Goal: Navigation & Orientation: Find specific page/section

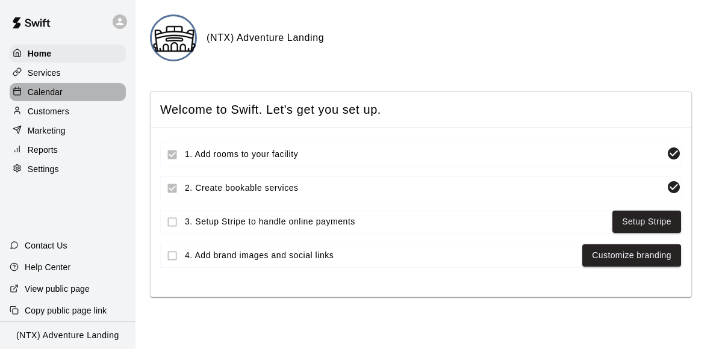
click at [45, 90] on p "Calendar" at bounding box center [45, 92] width 35 height 12
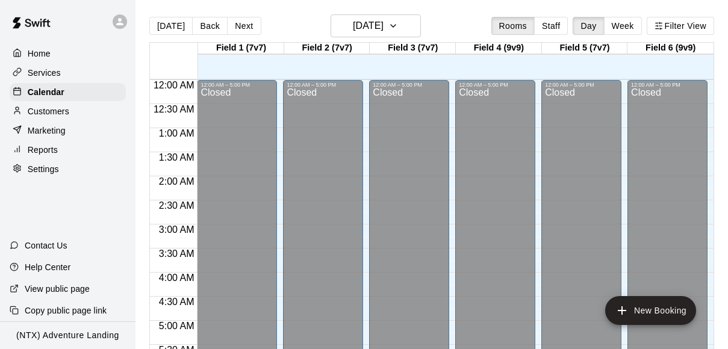
scroll to position [496, 0]
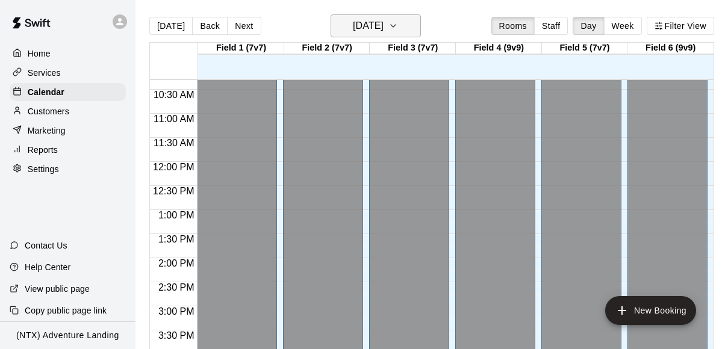
click at [398, 27] on icon "button" at bounding box center [393, 26] width 10 height 14
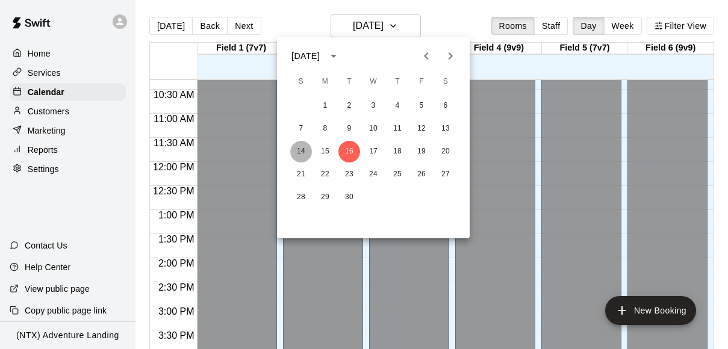
click at [299, 151] on button "14" at bounding box center [301, 152] width 22 height 22
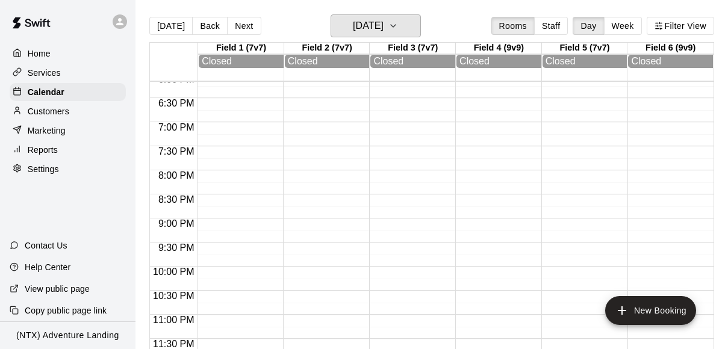
scroll to position [19, 0]
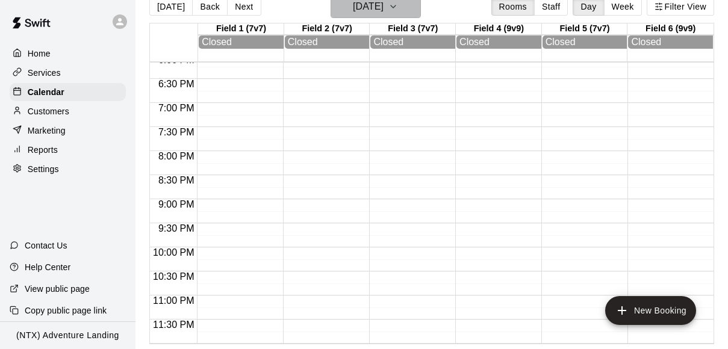
click at [398, 8] on icon "button" at bounding box center [393, 6] width 10 height 14
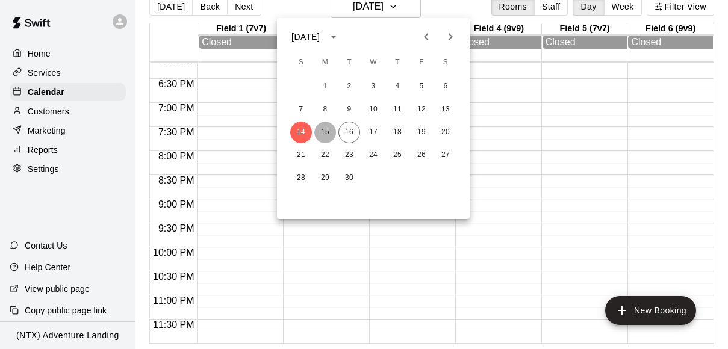
click at [327, 136] on button "15" at bounding box center [325, 133] width 22 height 22
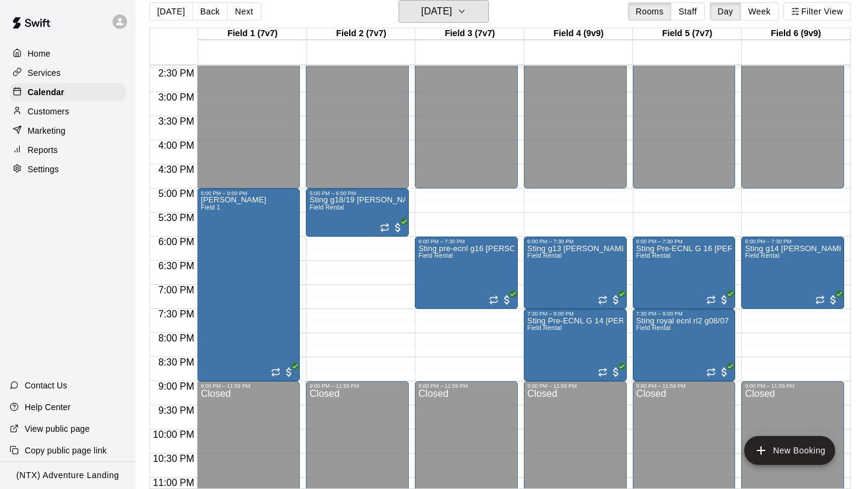
scroll to position [694, 0]
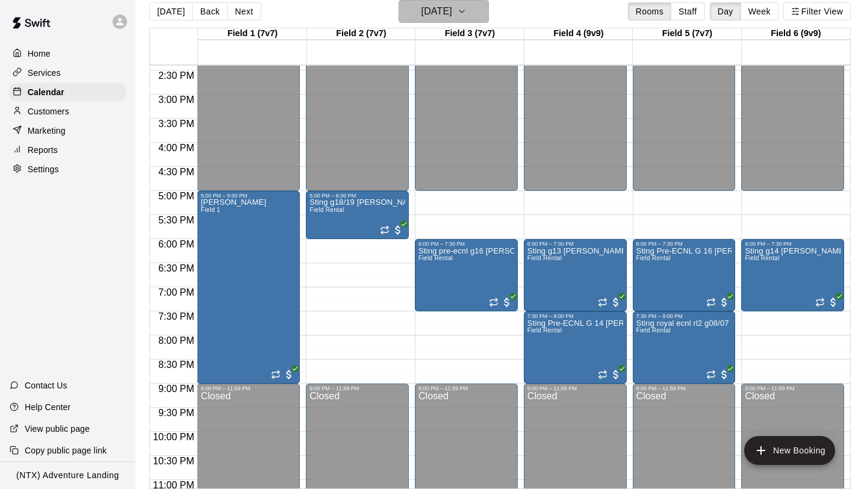
click at [467, 14] on icon "button" at bounding box center [462, 11] width 10 height 14
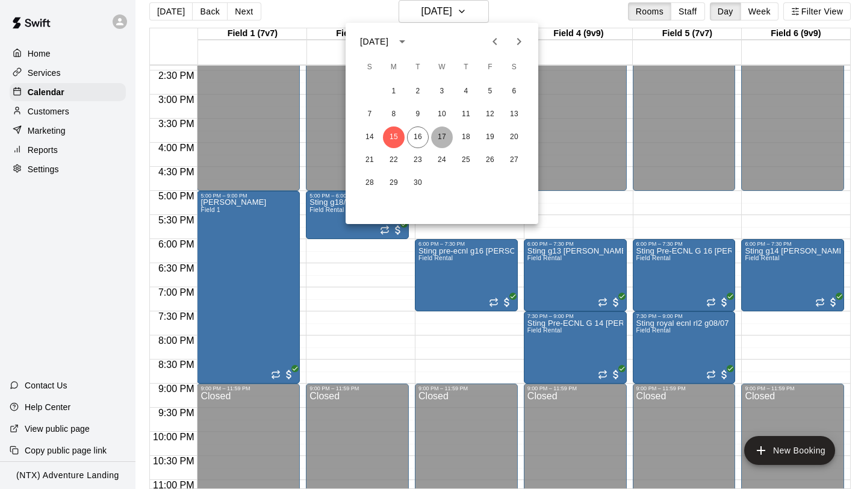
click at [443, 135] on button "17" at bounding box center [442, 137] width 22 height 22
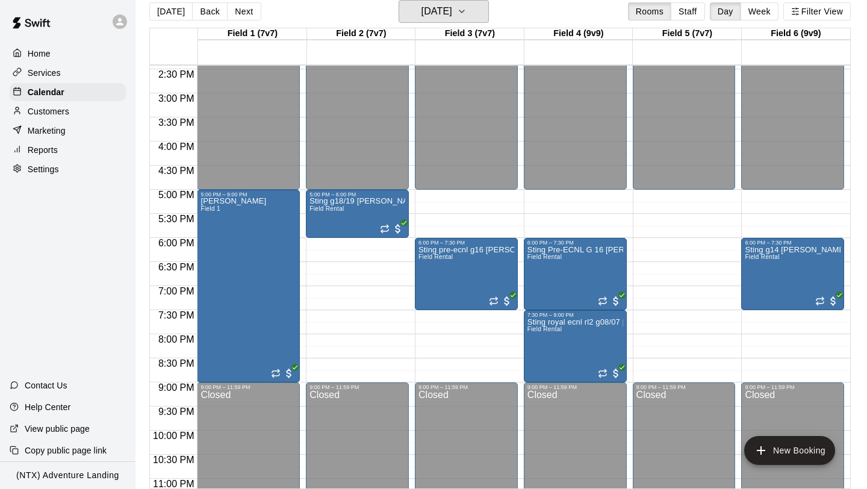
scroll to position [696, 0]
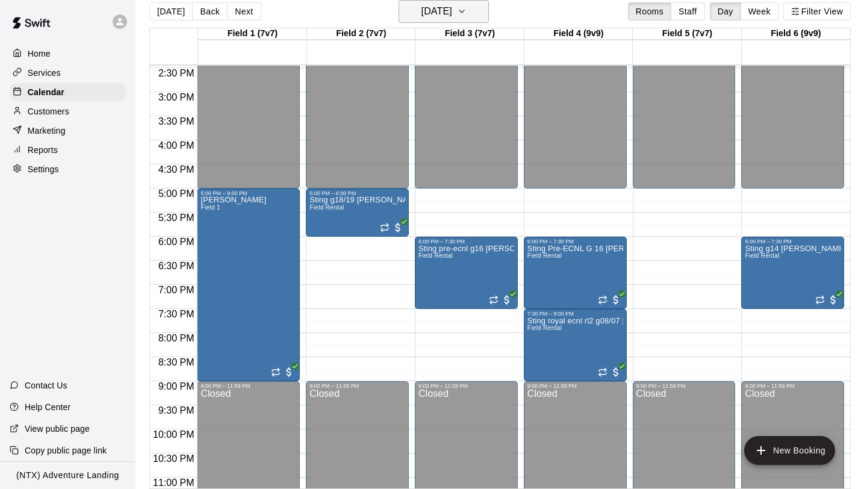
click at [467, 8] on icon "button" at bounding box center [462, 11] width 10 height 14
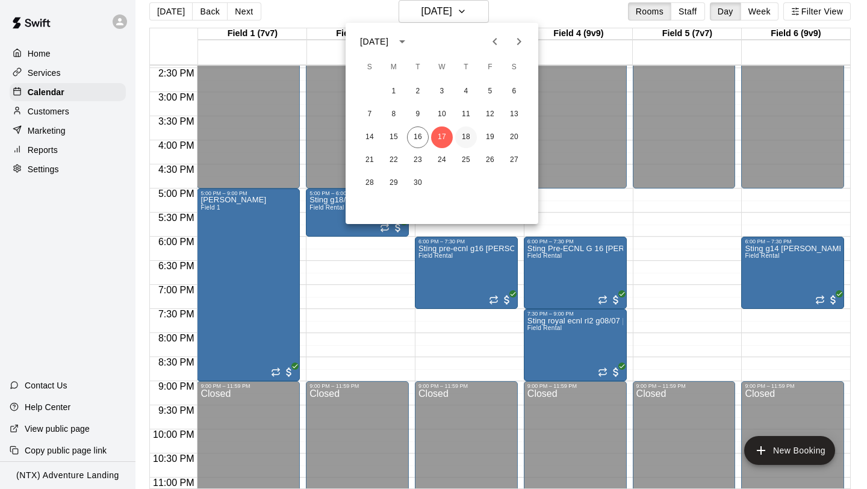
click at [469, 128] on button "18" at bounding box center [466, 137] width 22 height 22
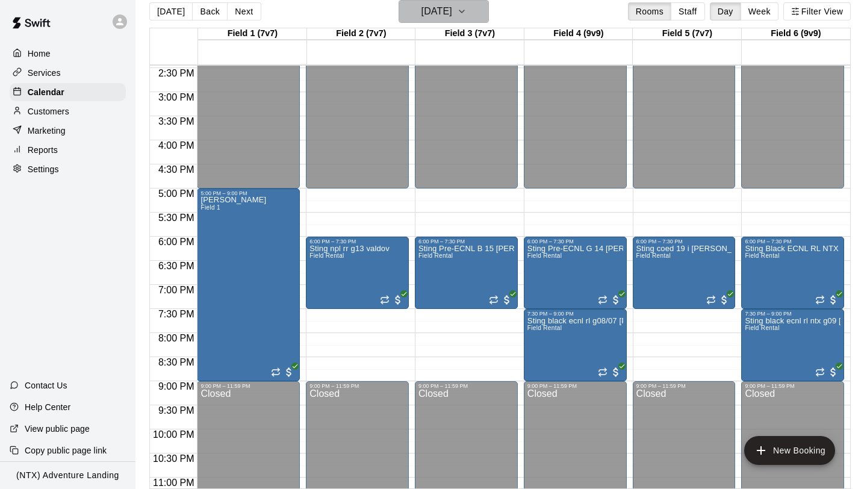
click at [467, 16] on icon "button" at bounding box center [462, 11] width 10 height 14
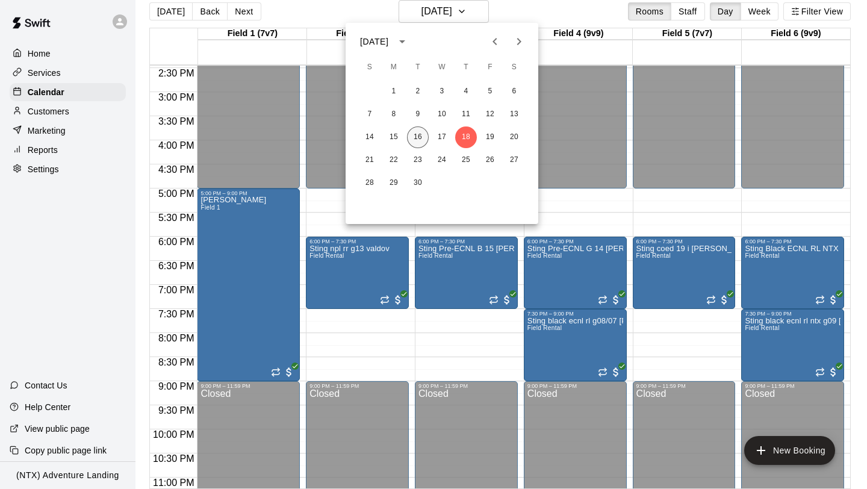
click at [421, 139] on button "16" at bounding box center [418, 137] width 22 height 22
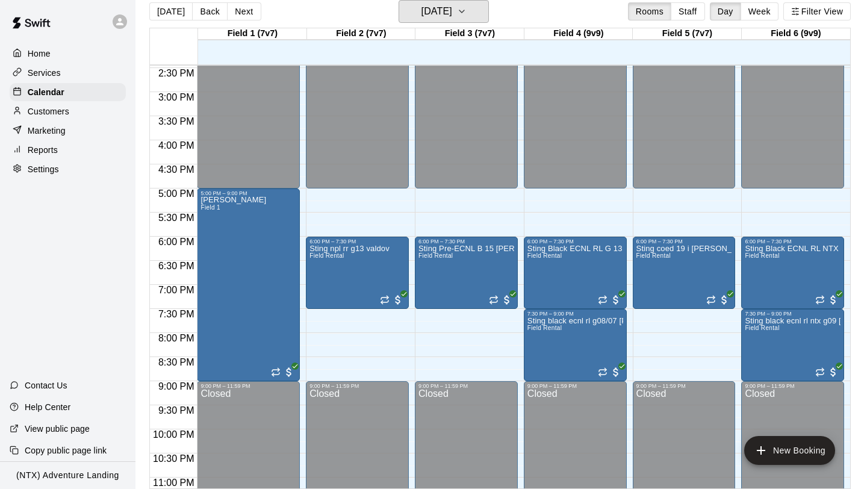
scroll to position [691, 0]
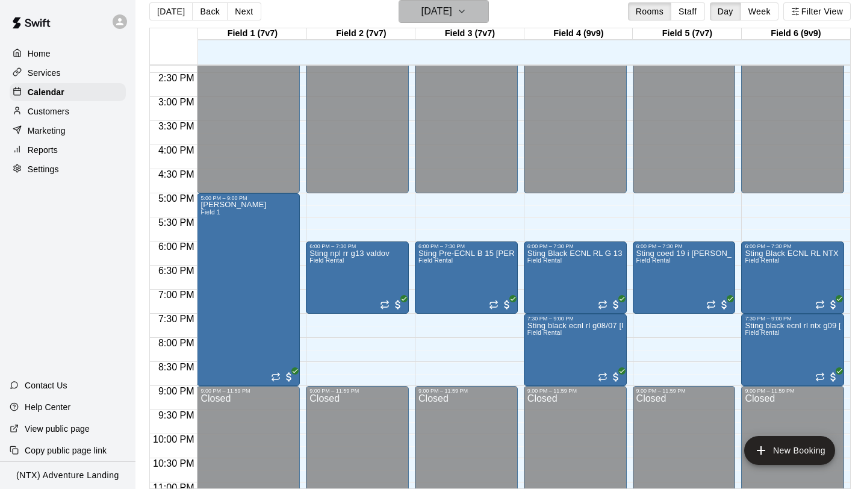
click at [467, 10] on icon "button" at bounding box center [462, 11] width 10 height 14
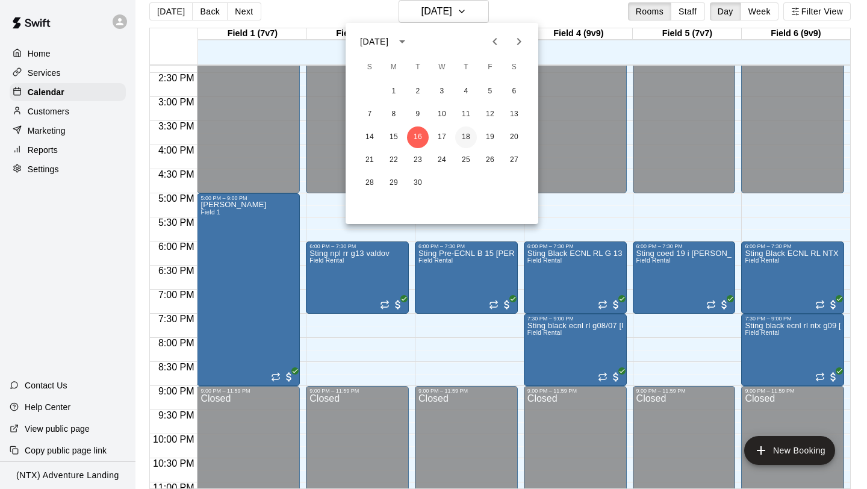
click at [470, 140] on button "18" at bounding box center [466, 137] width 22 height 22
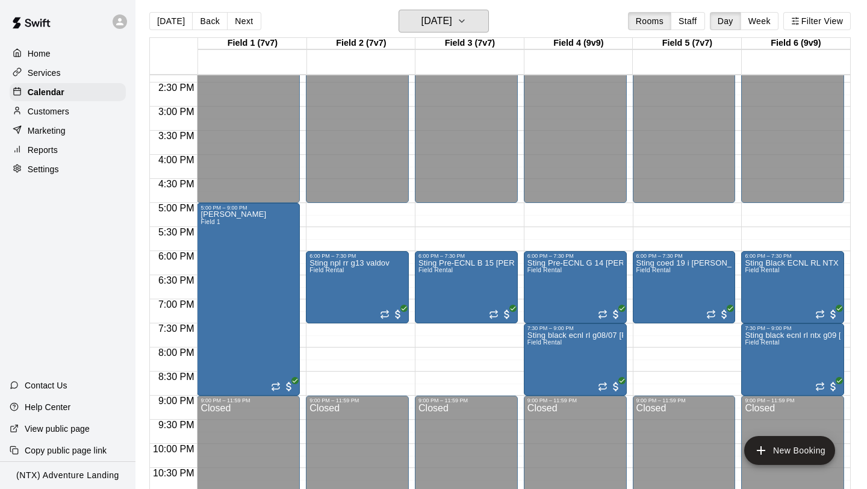
scroll to position [0, 0]
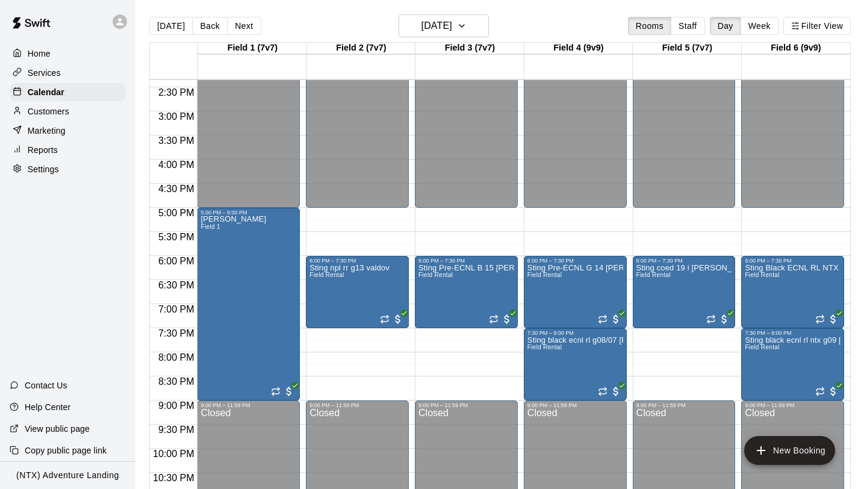
click at [120, 25] on icon at bounding box center [119, 21] width 11 height 11
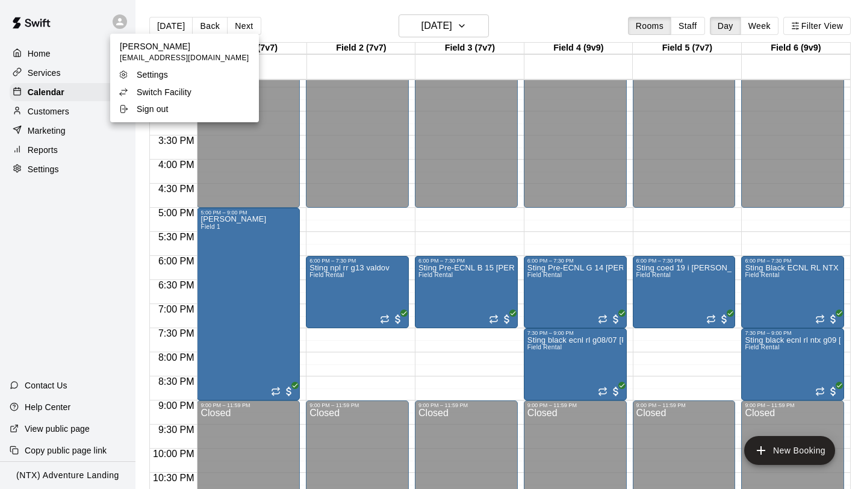
click at [158, 90] on p "Switch Facility" at bounding box center [164, 92] width 55 height 12
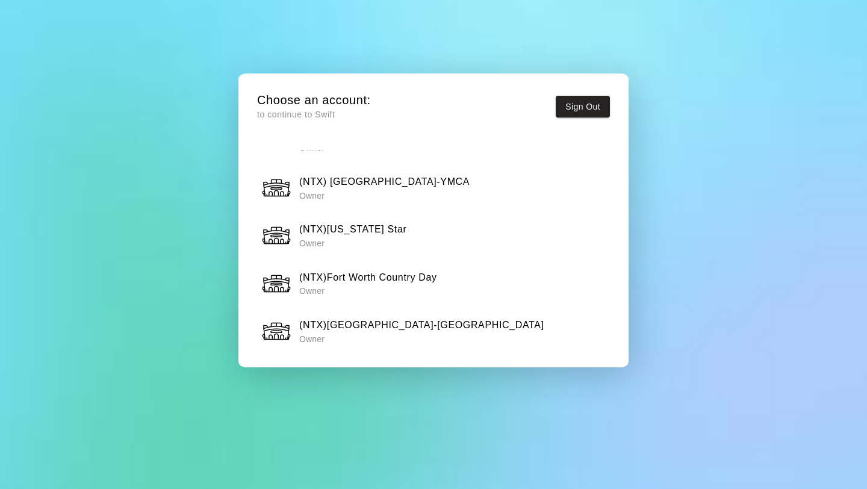
scroll to position [1173, 0]
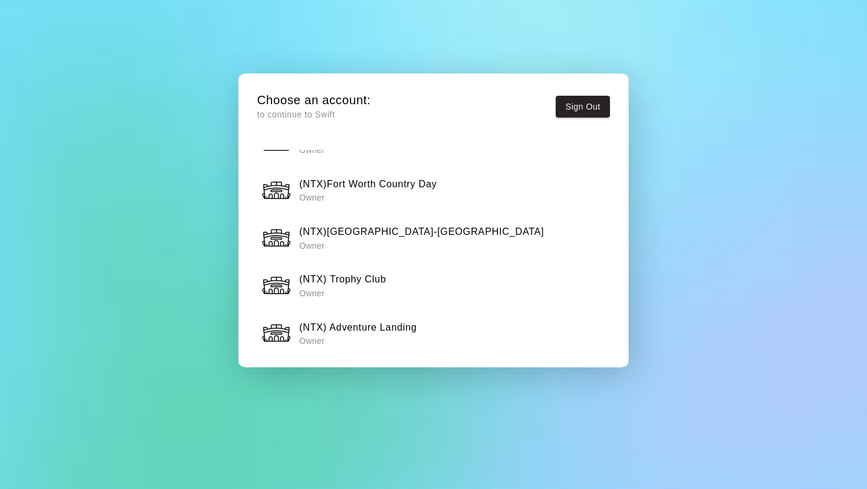
click at [379, 276] on h6 "(NTX) Trophy Club" at bounding box center [342, 280] width 87 height 16
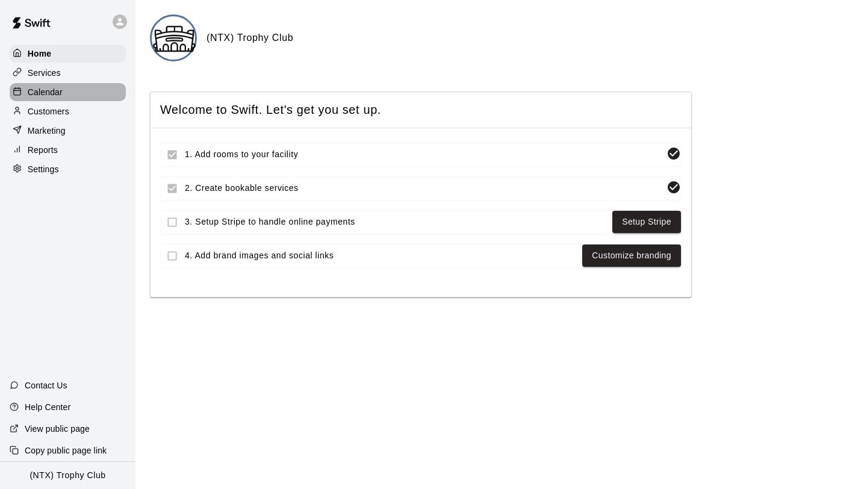
click at [58, 90] on p "Calendar" at bounding box center [45, 92] width 35 height 12
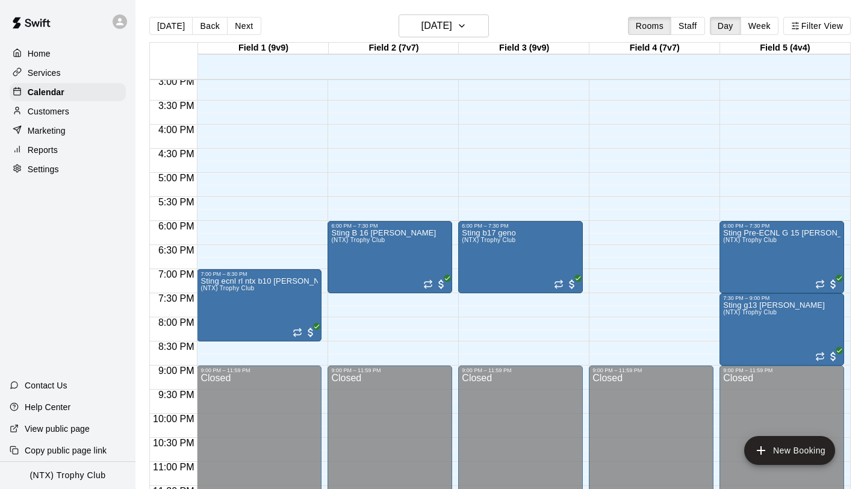
scroll to position [734, 0]
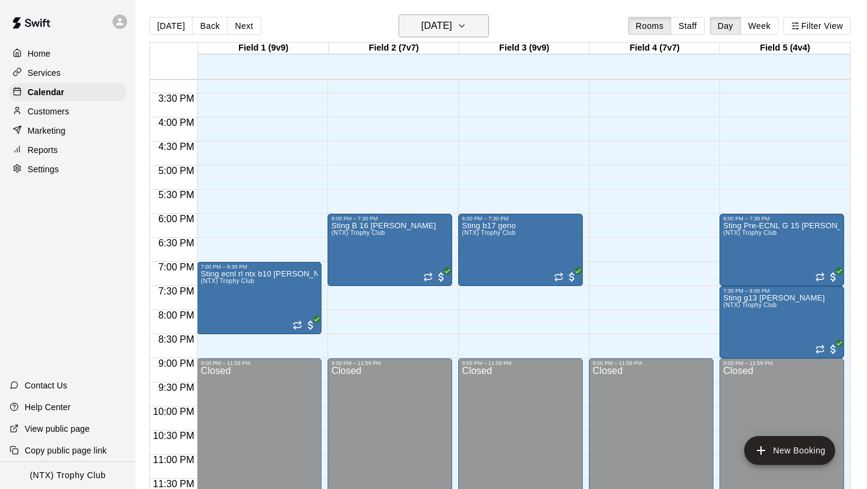
click at [467, 23] on icon "button" at bounding box center [462, 26] width 10 height 14
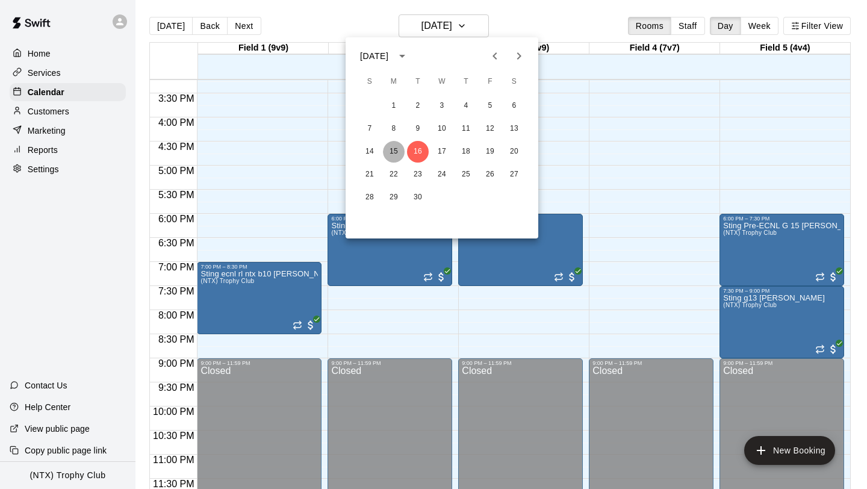
click at [396, 148] on button "15" at bounding box center [394, 152] width 22 height 22
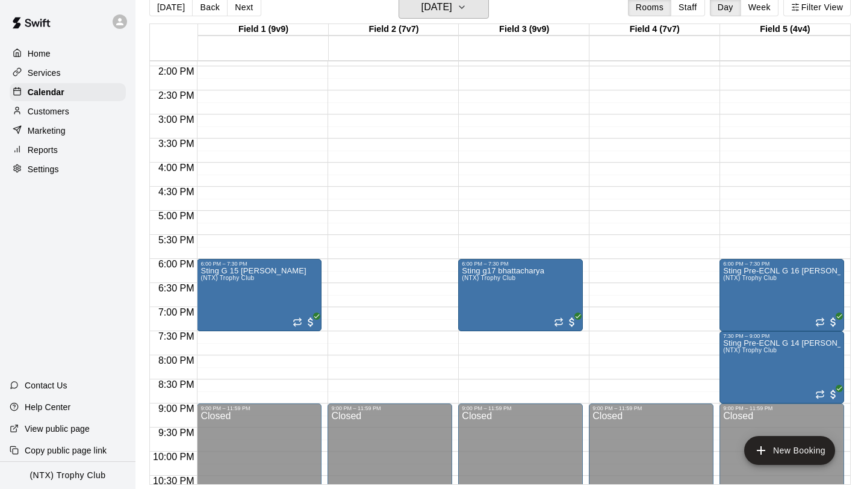
scroll to position [662, 0]
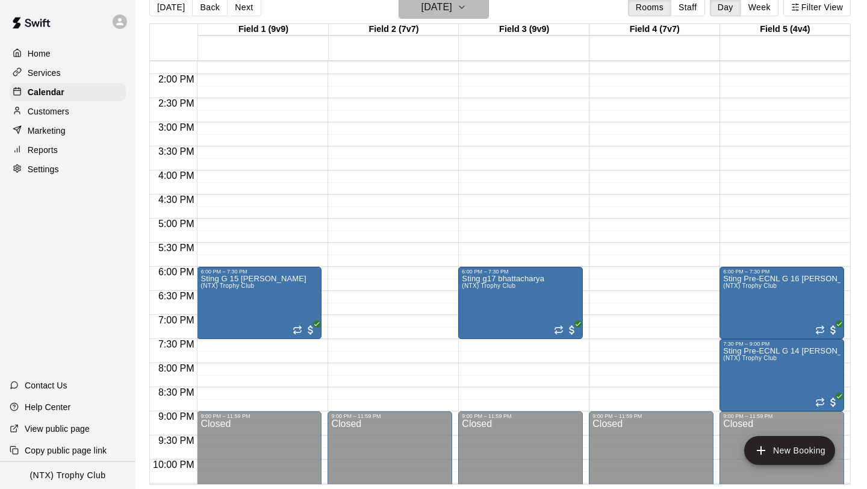
click at [467, 8] on icon "button" at bounding box center [462, 7] width 10 height 14
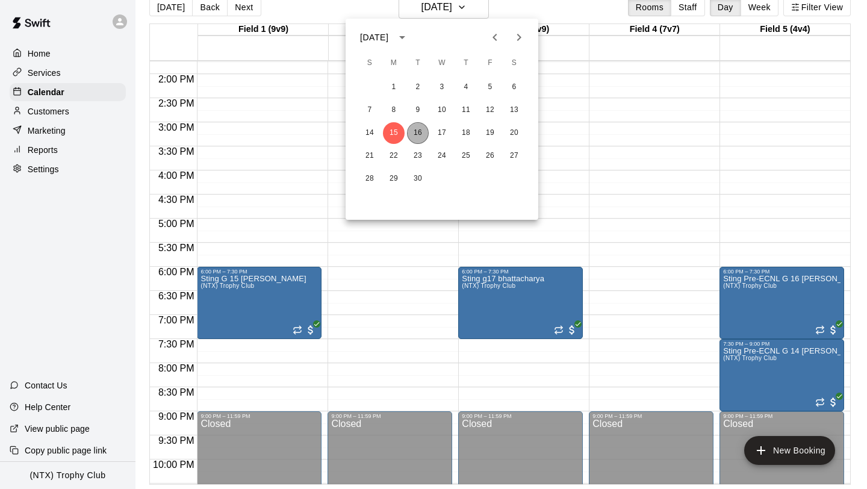
click at [414, 140] on button "16" at bounding box center [418, 133] width 22 height 22
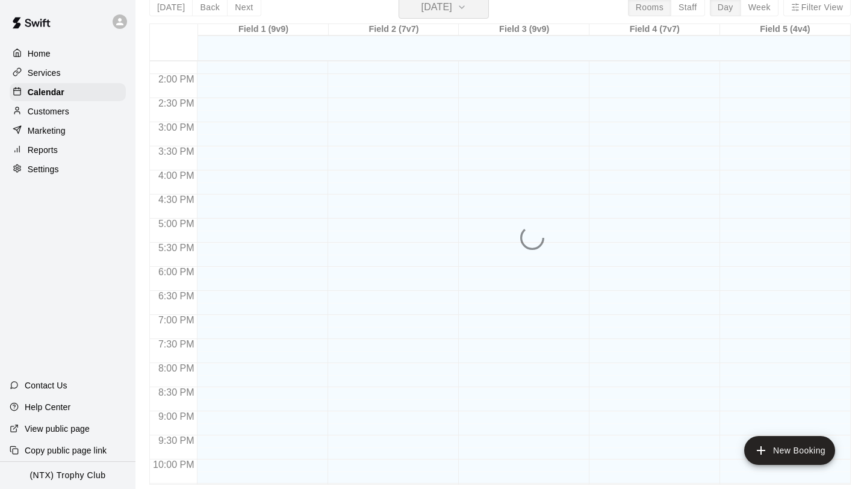
scroll to position [14, 0]
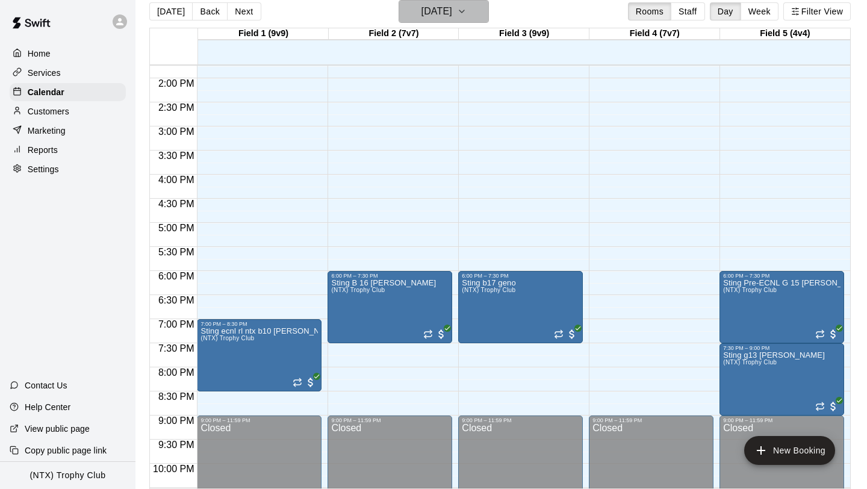
click at [484, 11] on button "[DATE]" at bounding box center [444, 11] width 90 height 23
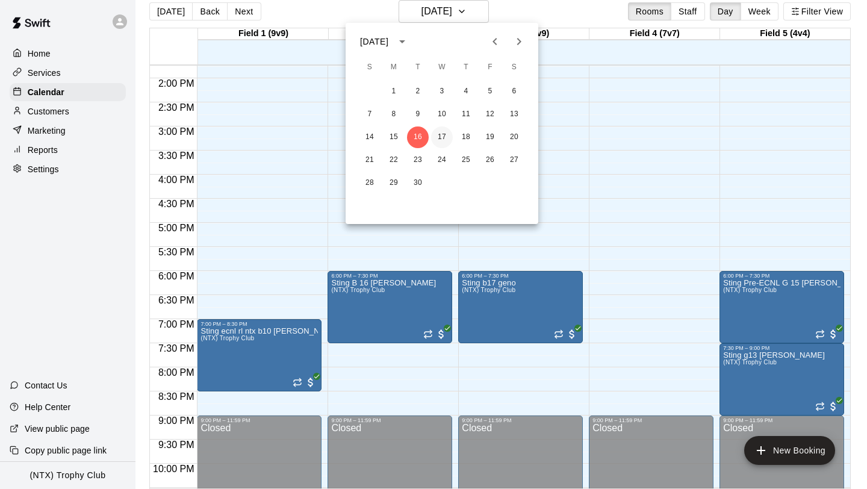
click at [442, 134] on button "17" at bounding box center [442, 137] width 22 height 22
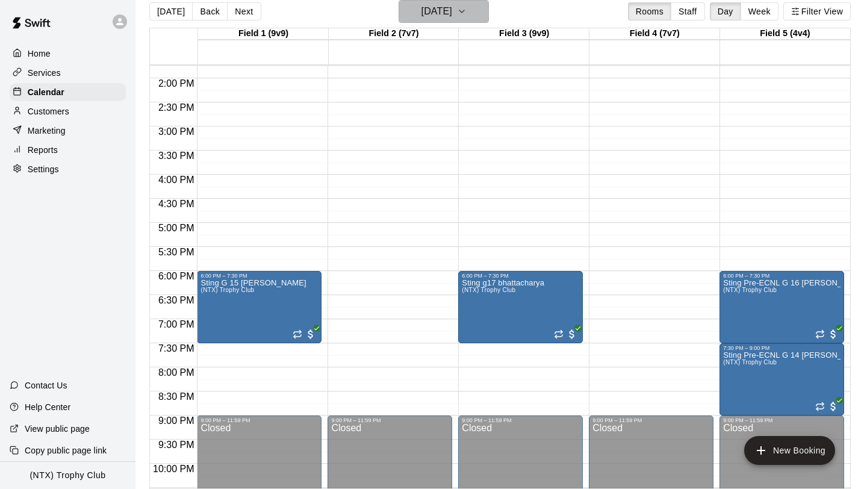
click at [467, 10] on icon "button" at bounding box center [462, 11] width 10 height 14
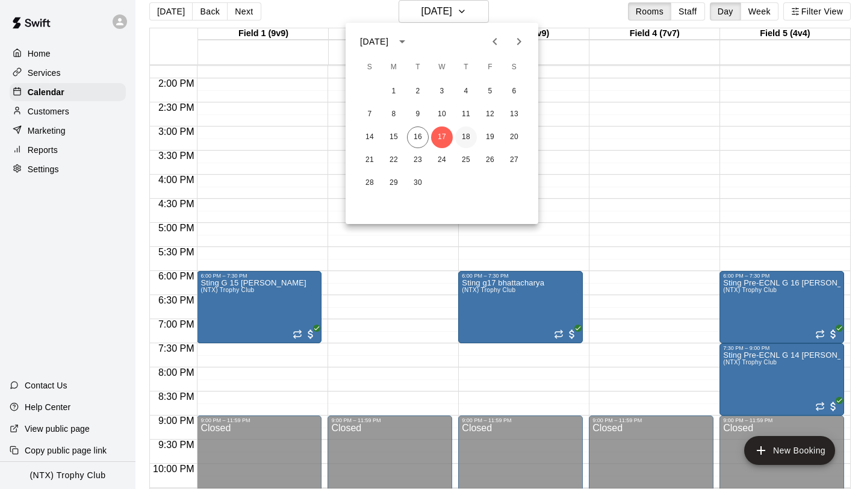
click at [468, 137] on button "18" at bounding box center [466, 137] width 22 height 22
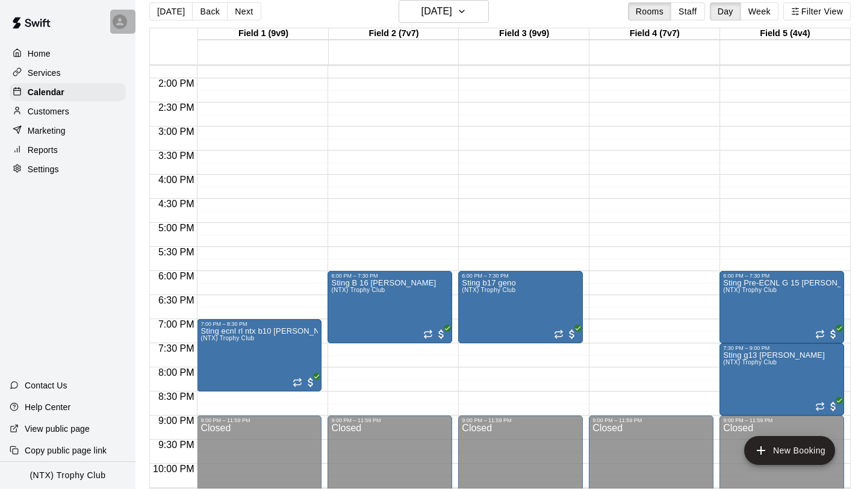
click at [119, 23] on icon at bounding box center [119, 21] width 7 height 7
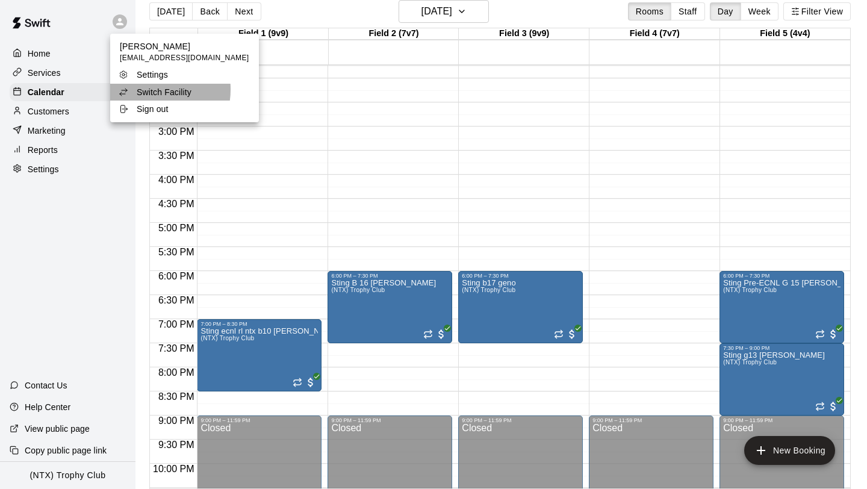
click at [151, 90] on p "Switch Facility" at bounding box center [164, 92] width 55 height 12
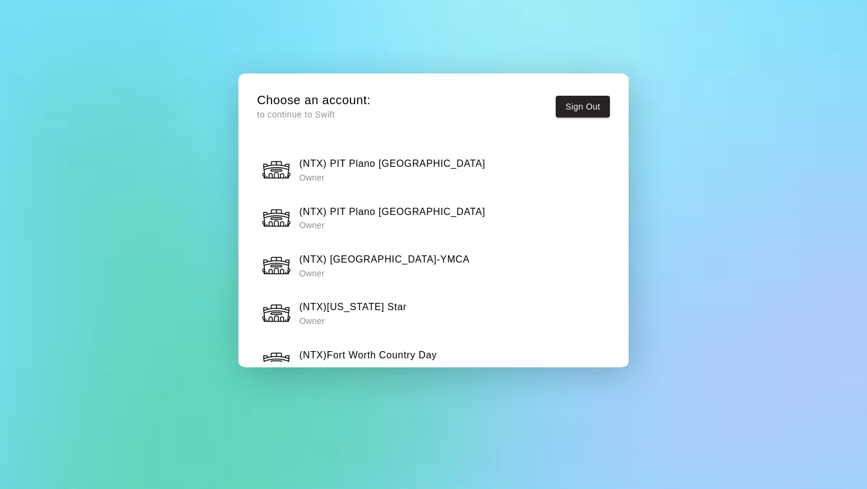
scroll to position [1173, 0]
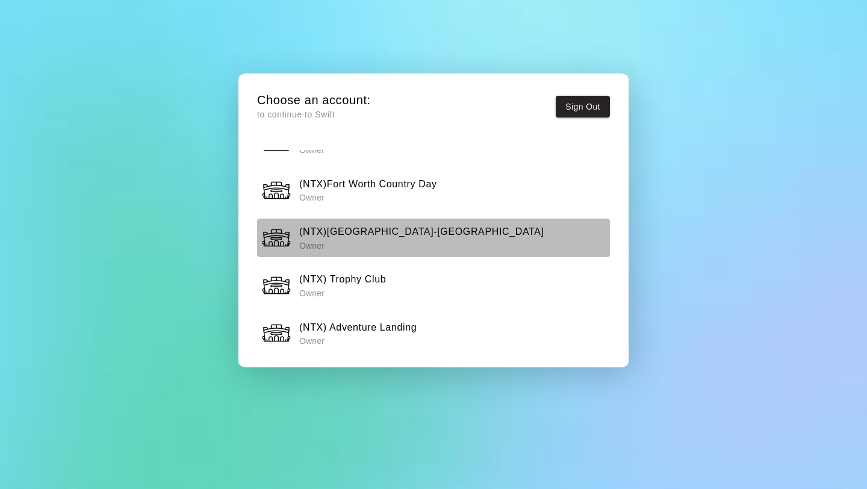
click at [353, 234] on h6 "(NTX)[GEOGRAPHIC_DATA]-[GEOGRAPHIC_DATA]" at bounding box center [421, 232] width 245 height 16
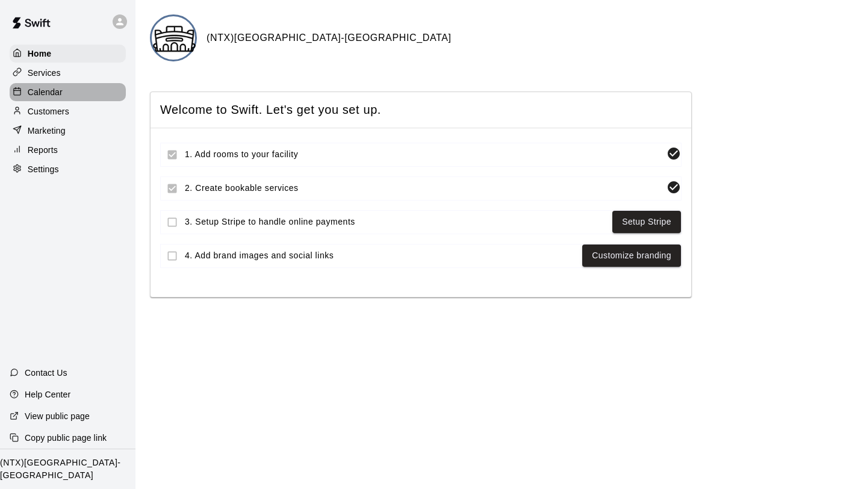
click at [59, 95] on p "Calendar" at bounding box center [45, 92] width 35 height 12
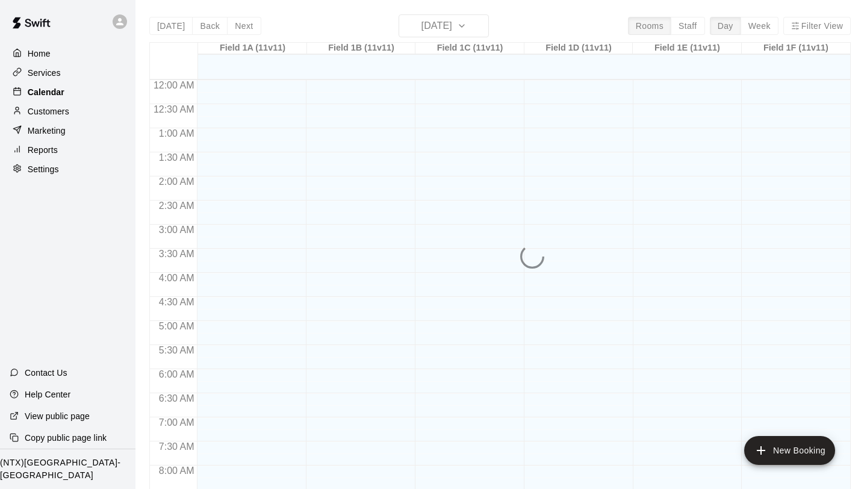
scroll to position [507, 0]
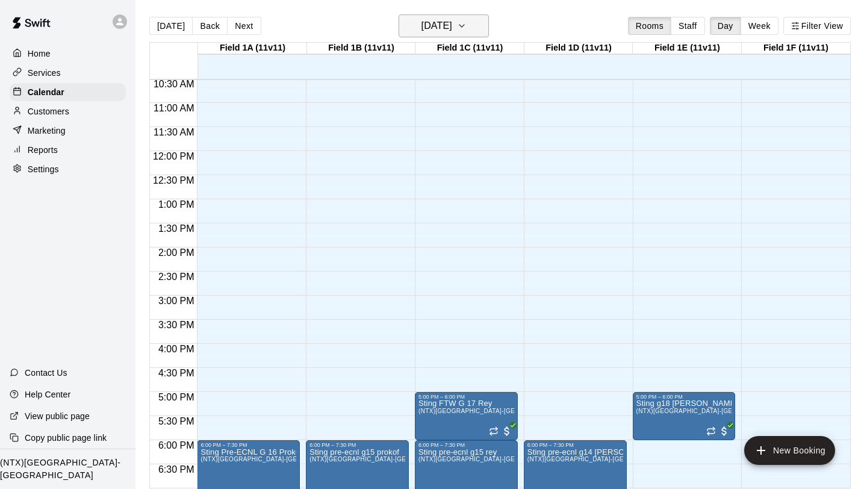
click at [464, 27] on icon "button" at bounding box center [462, 26] width 5 height 2
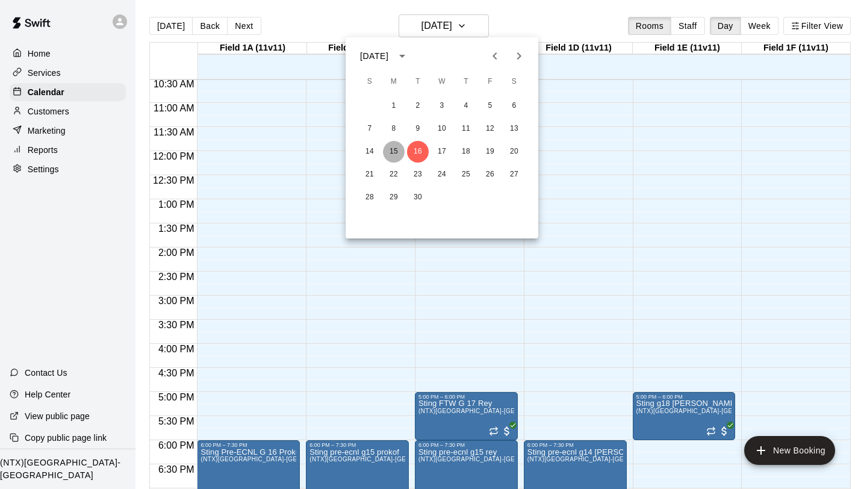
click at [394, 154] on button "15" at bounding box center [394, 152] width 22 height 22
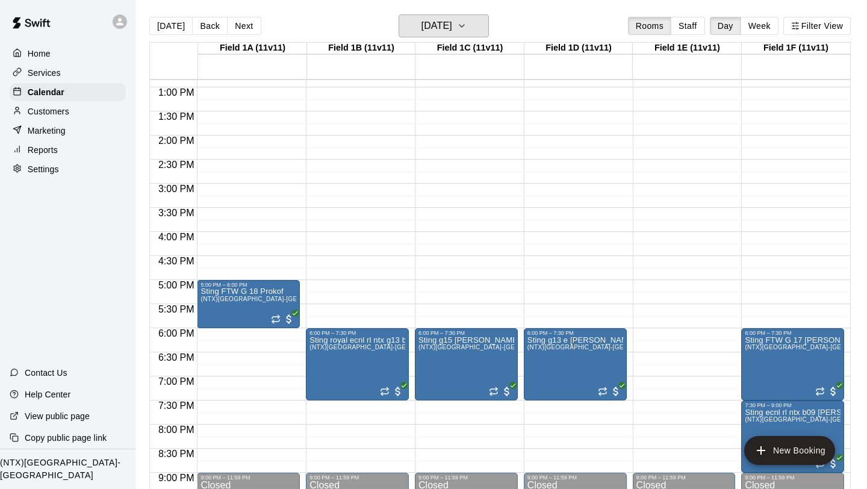
scroll to position [646, 0]
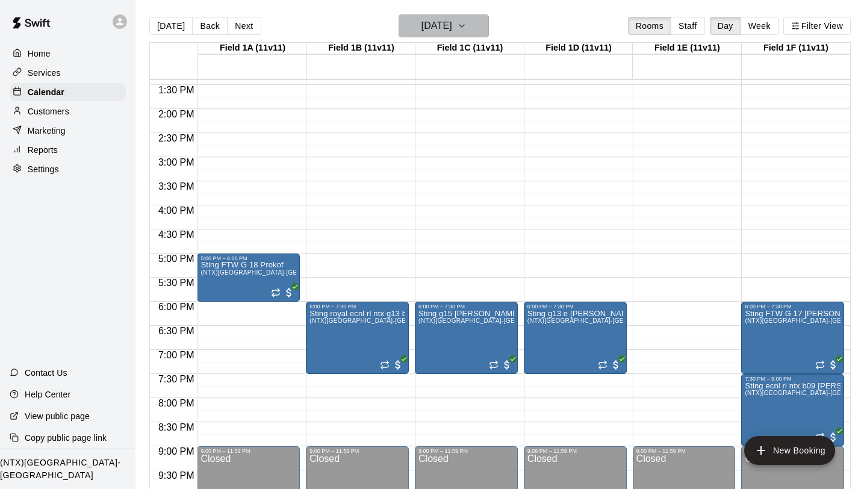
click at [467, 32] on icon "button" at bounding box center [462, 26] width 10 height 14
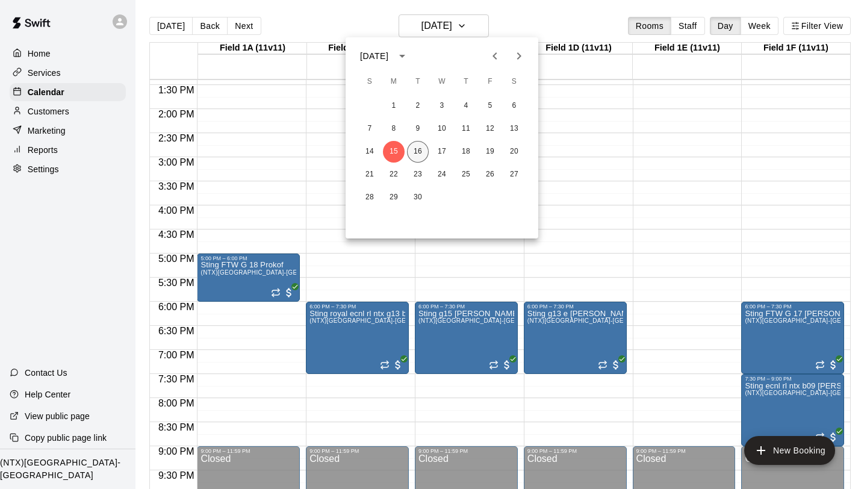
click at [419, 148] on button "16" at bounding box center [418, 152] width 22 height 22
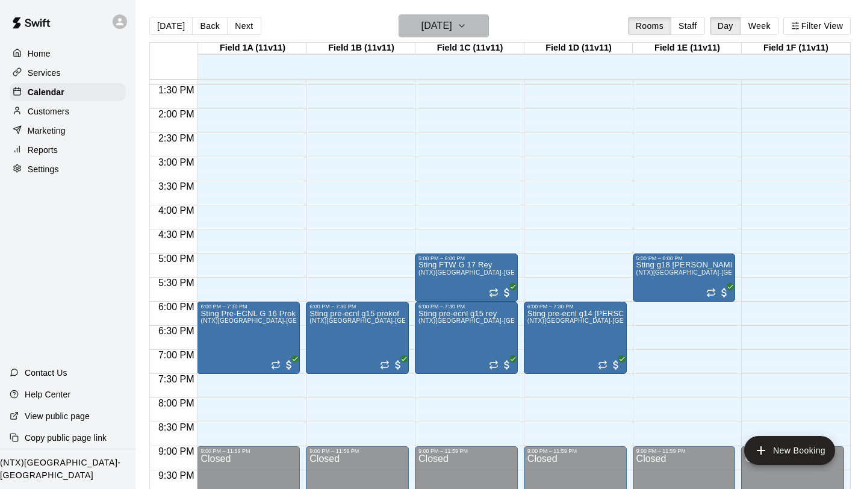
click at [485, 29] on button "[DATE]" at bounding box center [444, 25] width 90 height 23
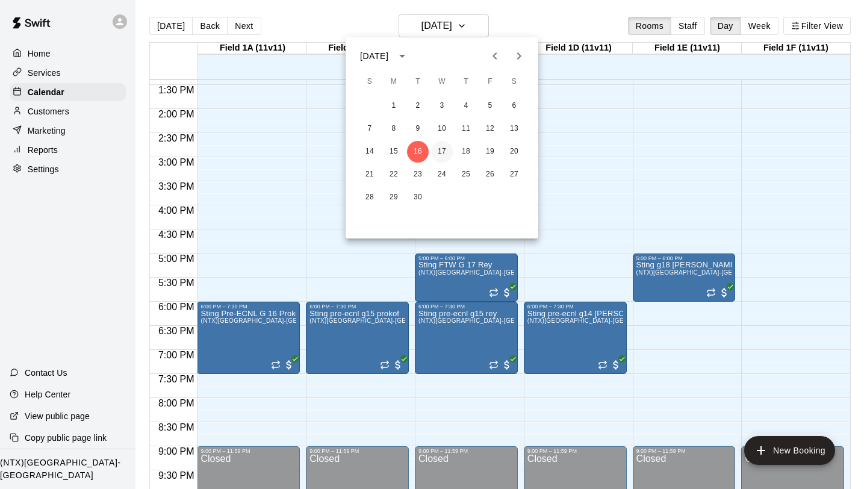
click at [438, 157] on button "17" at bounding box center [442, 152] width 22 height 22
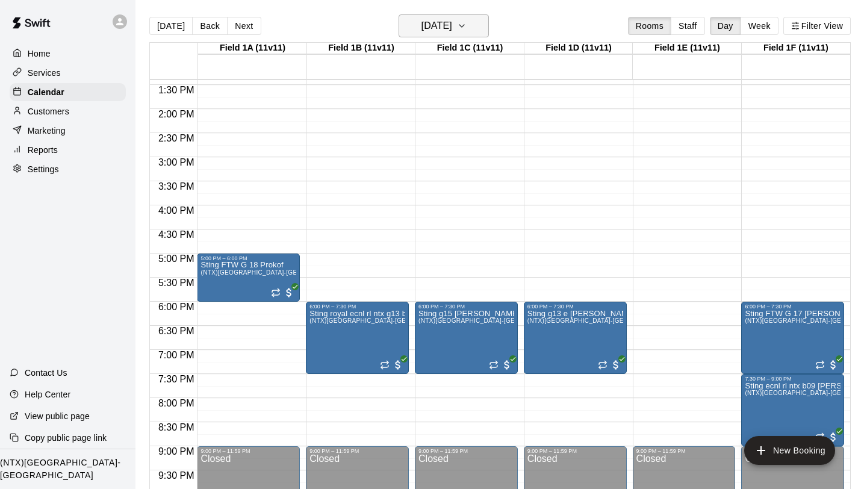
click at [467, 25] on icon "button" at bounding box center [462, 26] width 10 height 14
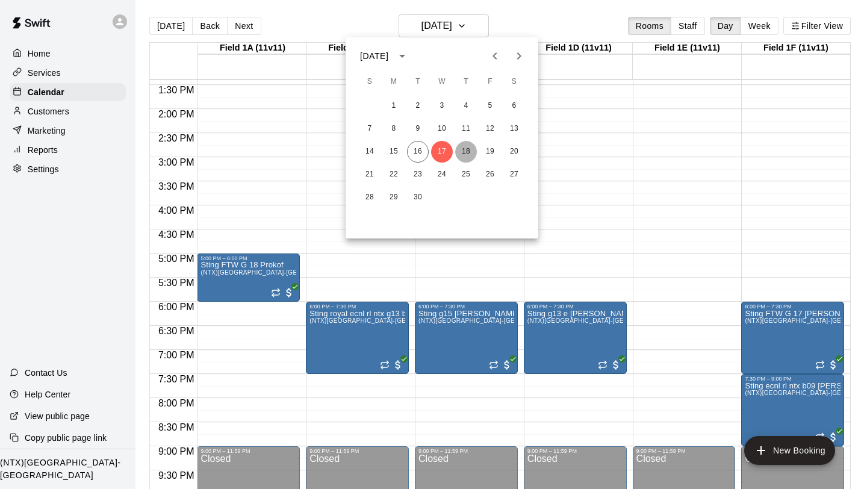
click at [465, 150] on button "18" at bounding box center [466, 152] width 22 height 22
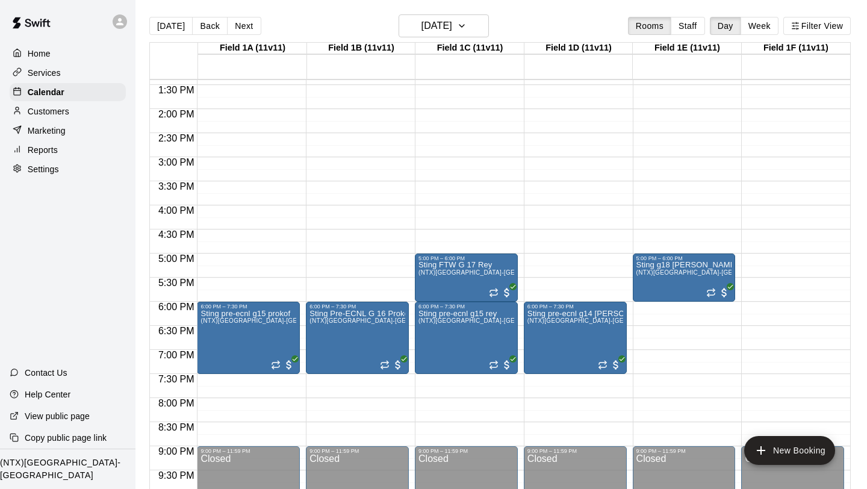
click at [120, 19] on icon at bounding box center [119, 21] width 7 height 7
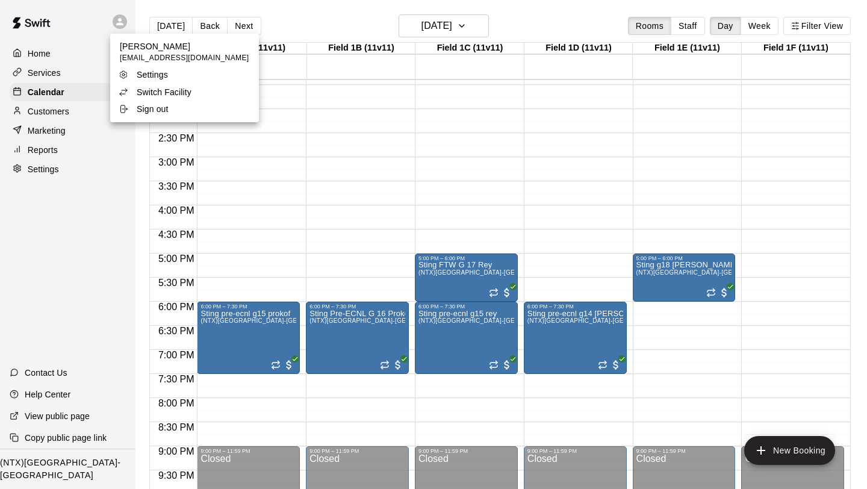
click at [153, 85] on li "Switch Facility" at bounding box center [184, 92] width 149 height 17
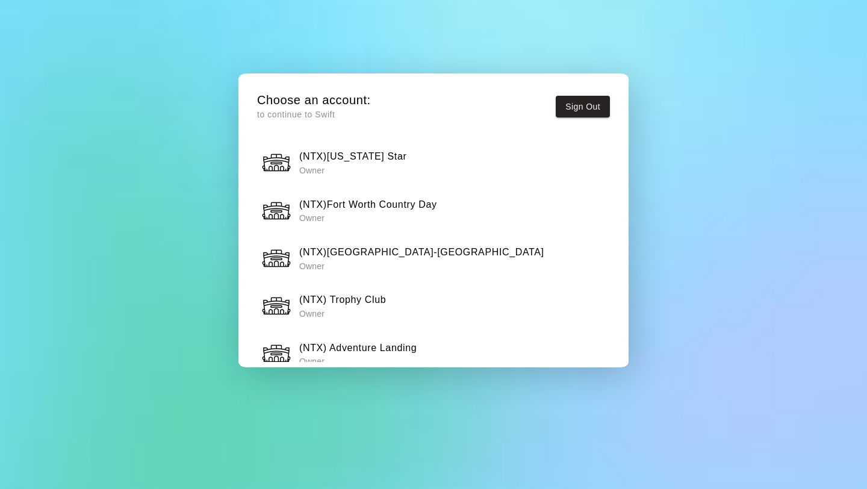
scroll to position [1143, 0]
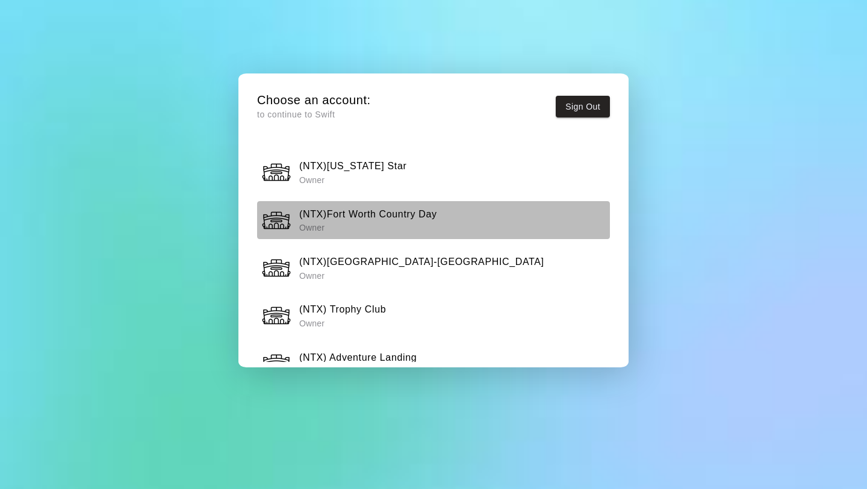
click at [349, 216] on h6 "(NTX)Fort Worth Country Day" at bounding box center [368, 215] width 138 height 16
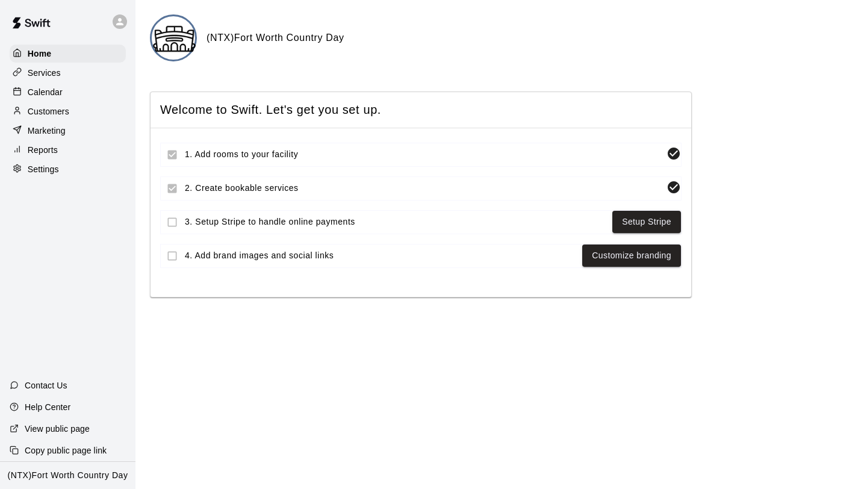
click at [74, 95] on div "Calendar" at bounding box center [68, 92] width 116 height 18
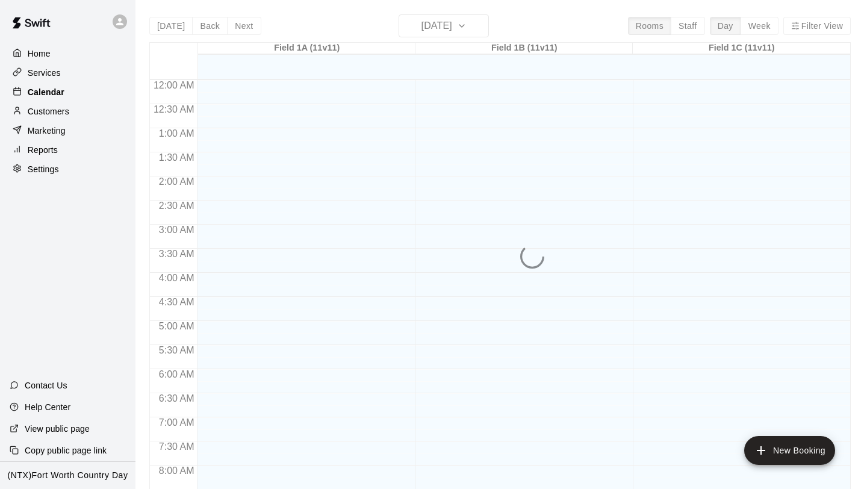
scroll to position [532, 0]
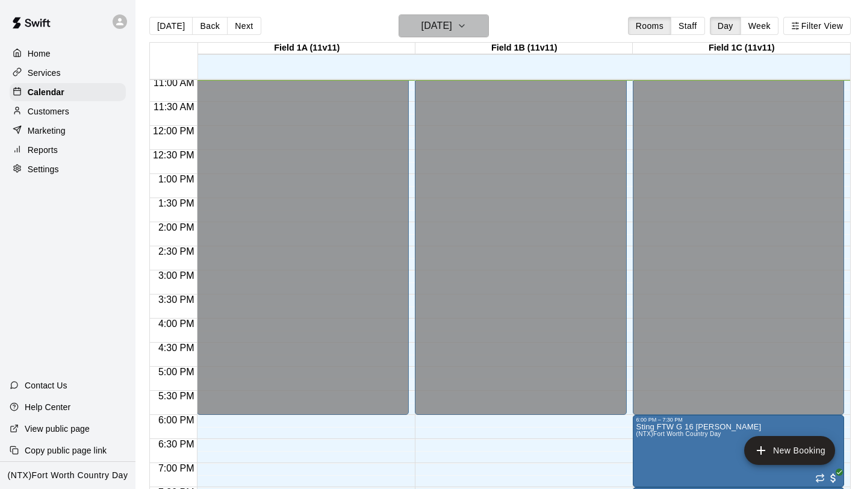
click at [467, 30] on icon "button" at bounding box center [462, 26] width 10 height 14
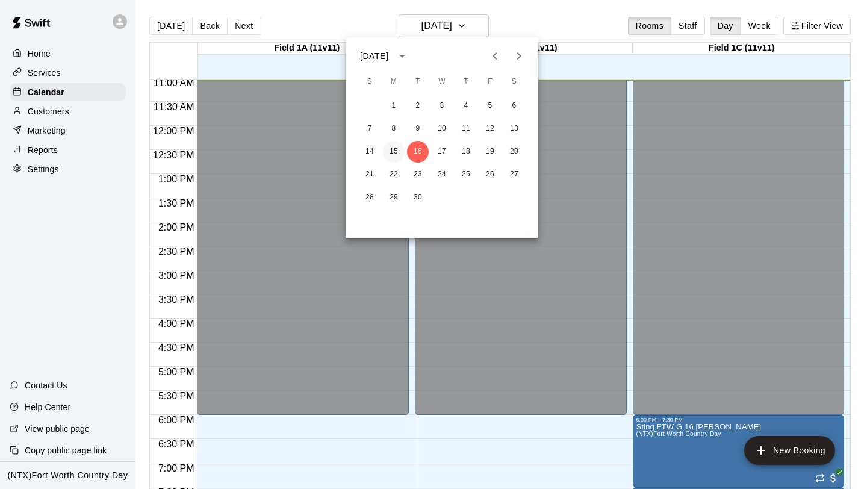
click at [398, 153] on button "15" at bounding box center [394, 152] width 22 height 22
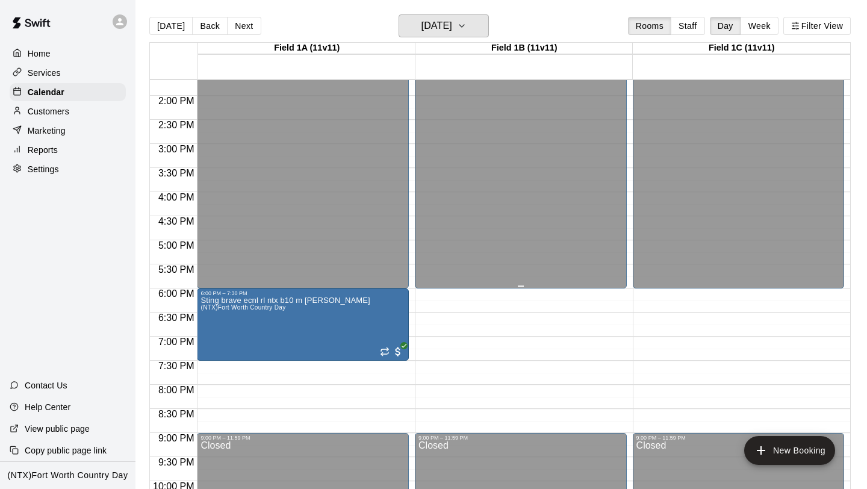
scroll to position [734, 0]
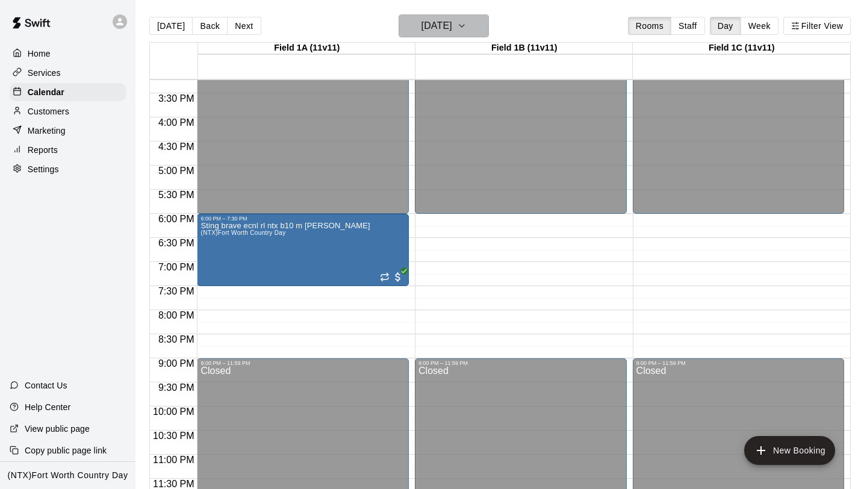
click at [484, 22] on button "[DATE]" at bounding box center [444, 25] width 90 height 23
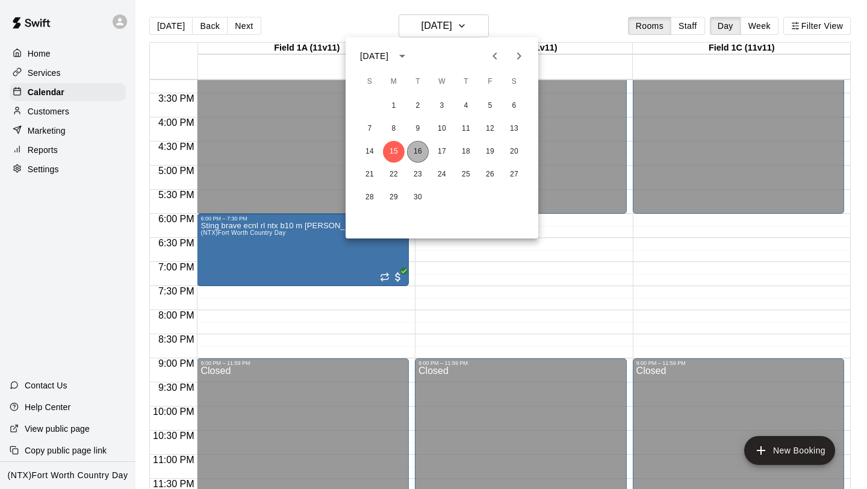
click at [419, 160] on button "16" at bounding box center [418, 152] width 22 height 22
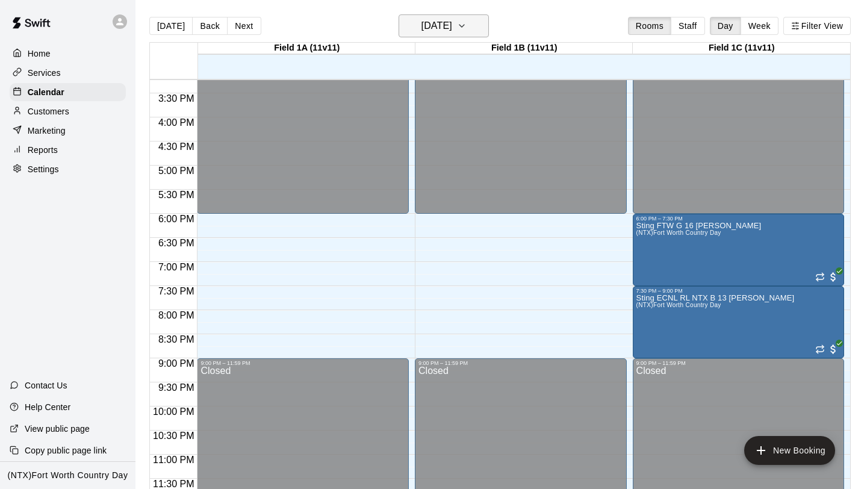
click at [485, 22] on button "[DATE]" at bounding box center [444, 25] width 90 height 23
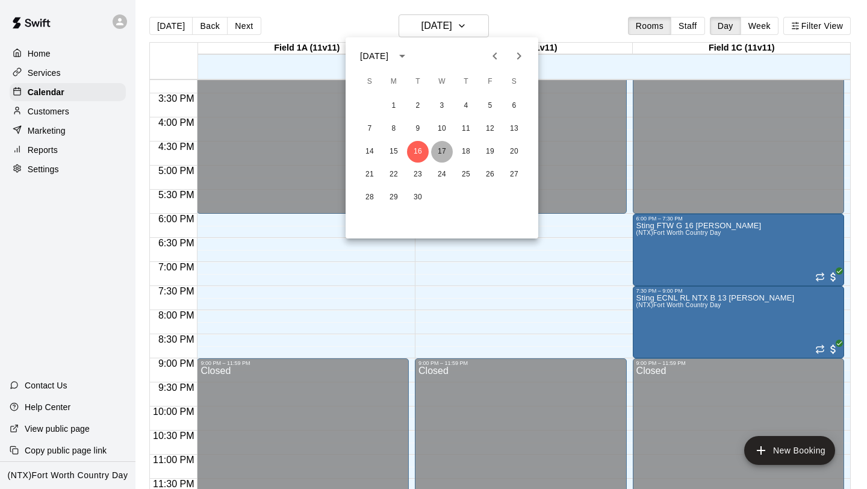
click at [447, 154] on button "17" at bounding box center [442, 152] width 22 height 22
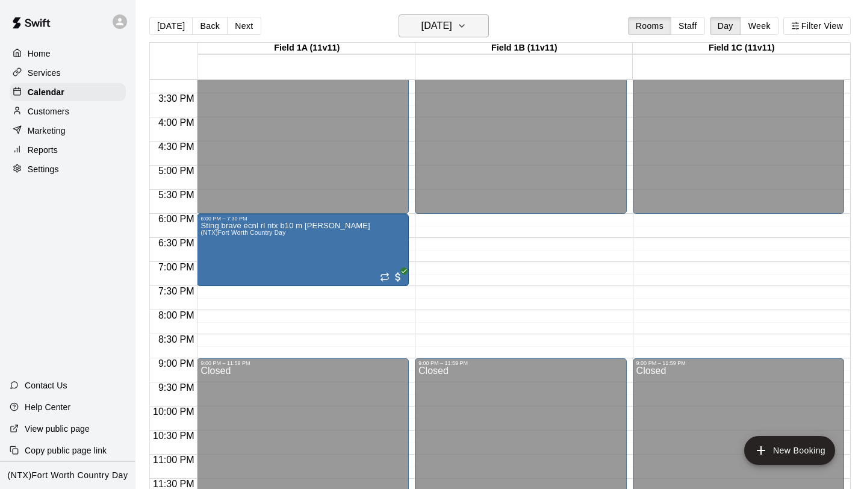
click at [489, 30] on button "[DATE]" at bounding box center [444, 25] width 90 height 23
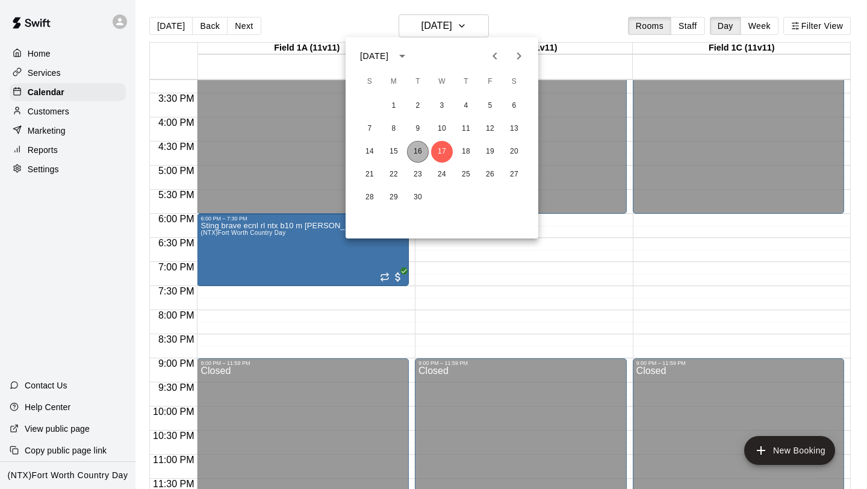
click at [422, 151] on button "16" at bounding box center [418, 152] width 22 height 22
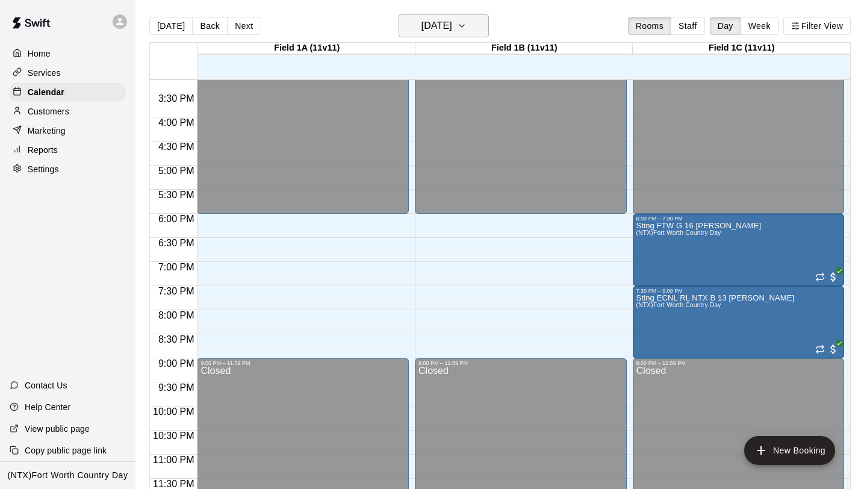
click at [485, 28] on button "[DATE]" at bounding box center [444, 25] width 90 height 23
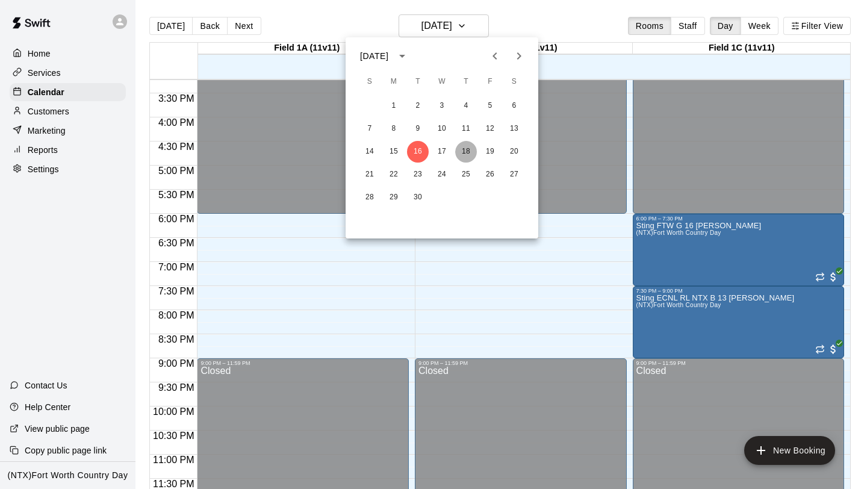
click at [471, 157] on button "18" at bounding box center [466, 152] width 22 height 22
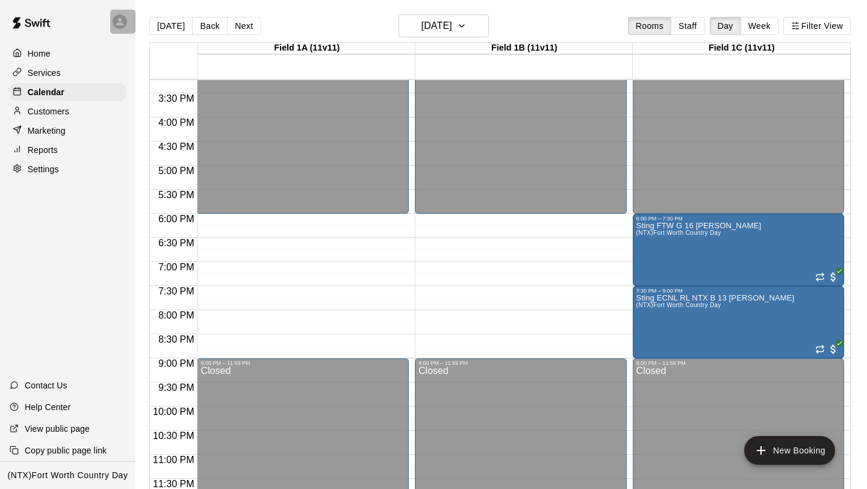
click at [118, 23] on icon at bounding box center [119, 21] width 7 height 7
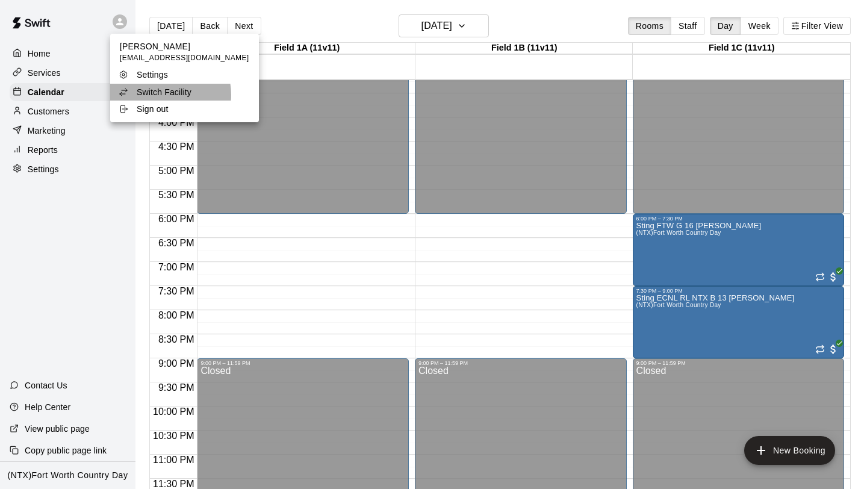
click at [161, 95] on p "Switch Facility" at bounding box center [164, 92] width 55 height 12
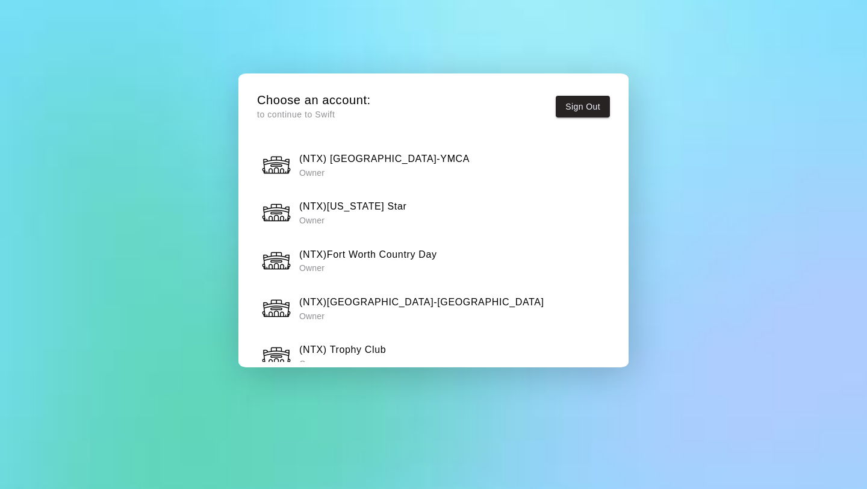
scroll to position [1105, 0]
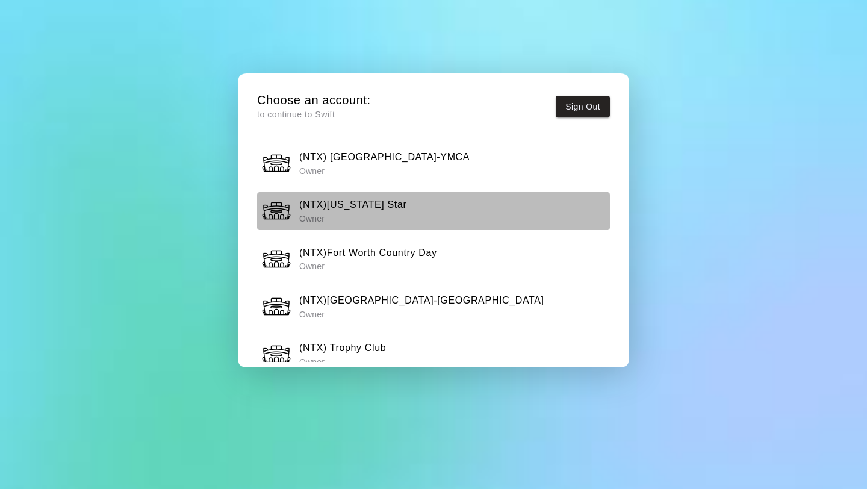
click at [394, 201] on div "(NTX)[US_STATE] Star Owner" at bounding box center [433, 211] width 345 height 30
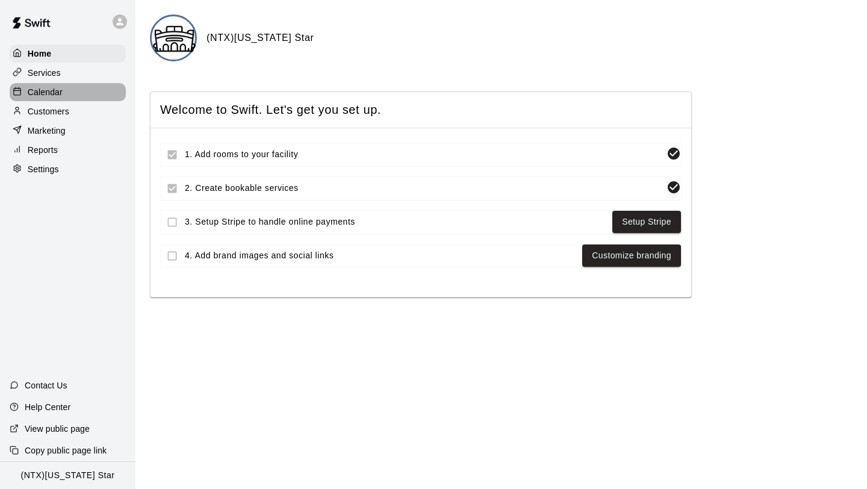
click at [53, 86] on p "Calendar" at bounding box center [45, 92] width 35 height 12
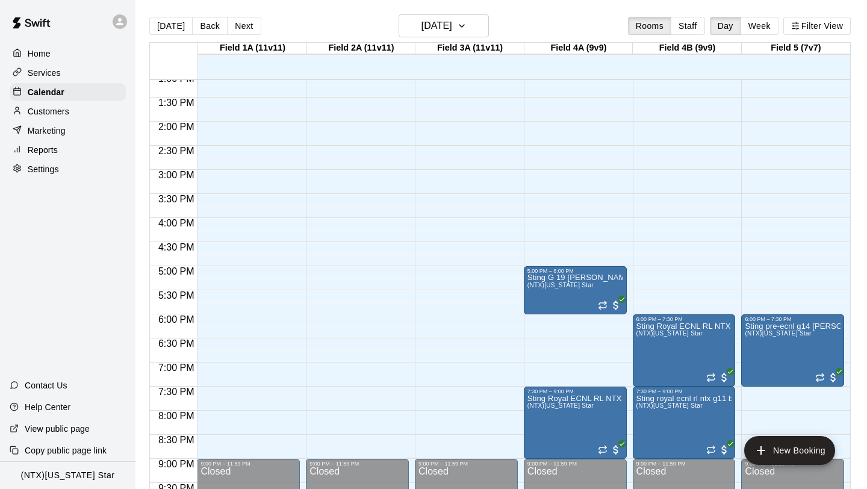
scroll to position [638, 0]
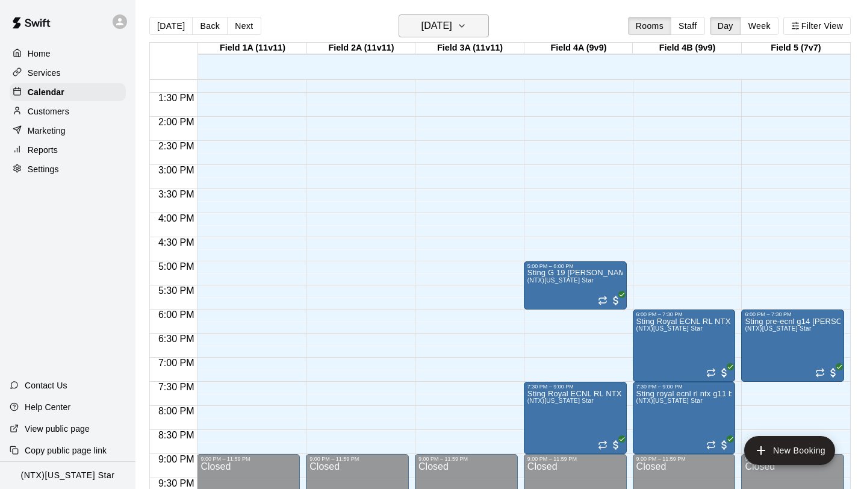
click at [467, 30] on icon "button" at bounding box center [462, 26] width 10 height 14
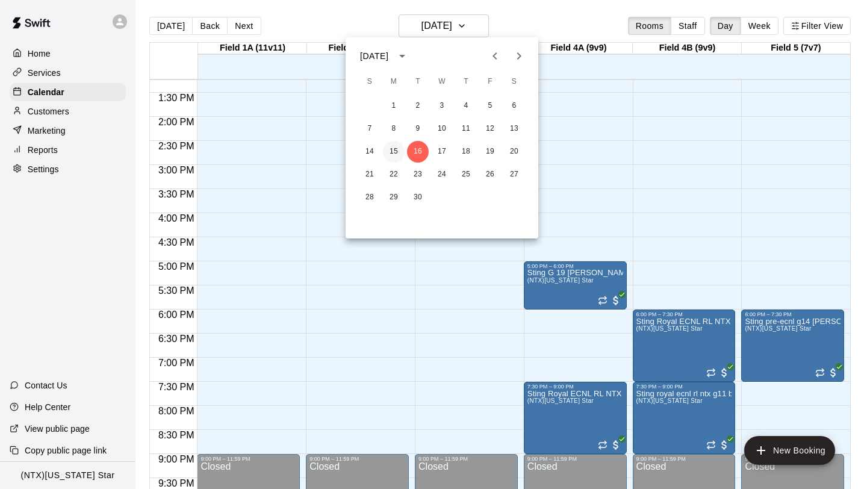
click at [396, 149] on button "15" at bounding box center [394, 152] width 22 height 22
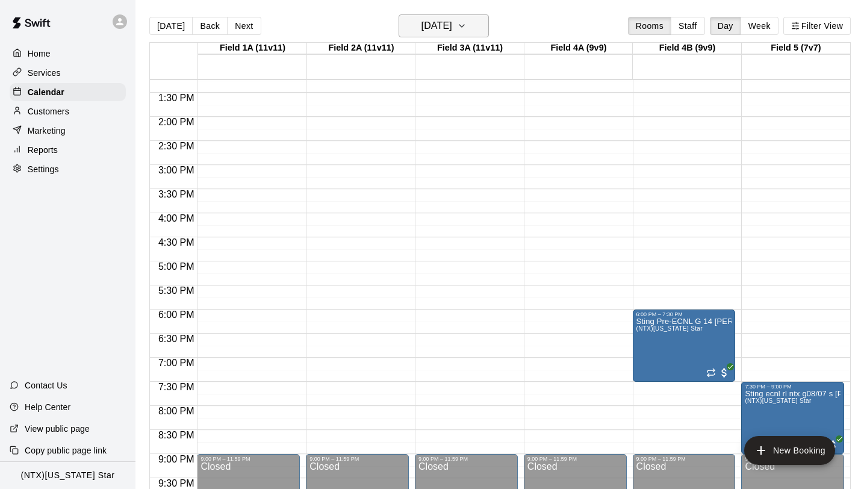
click at [467, 28] on icon "button" at bounding box center [462, 26] width 10 height 14
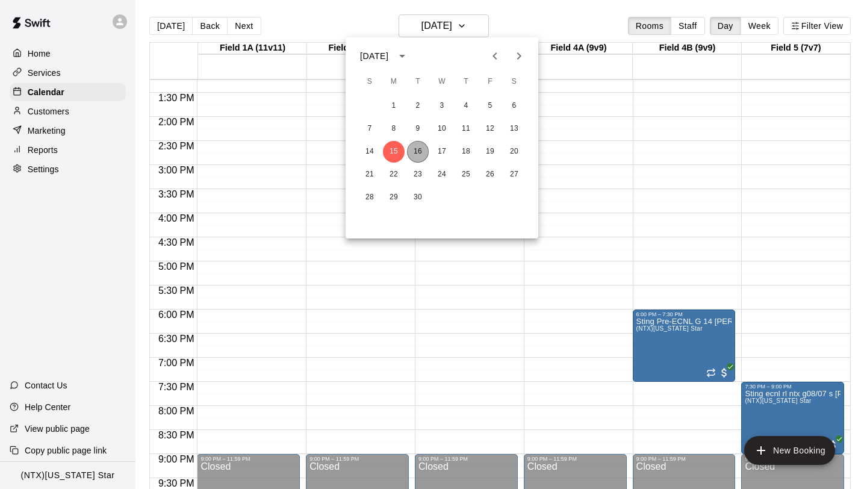
click at [417, 152] on button "16" at bounding box center [418, 152] width 22 height 22
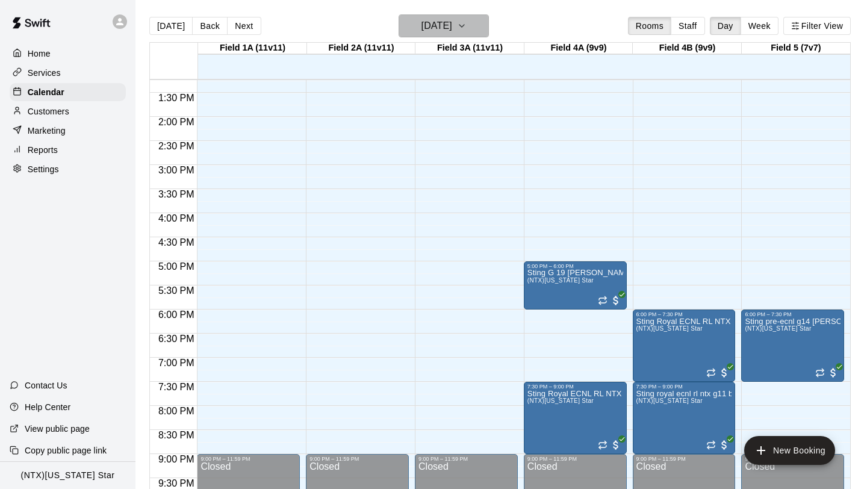
click at [467, 28] on icon "button" at bounding box center [462, 26] width 10 height 14
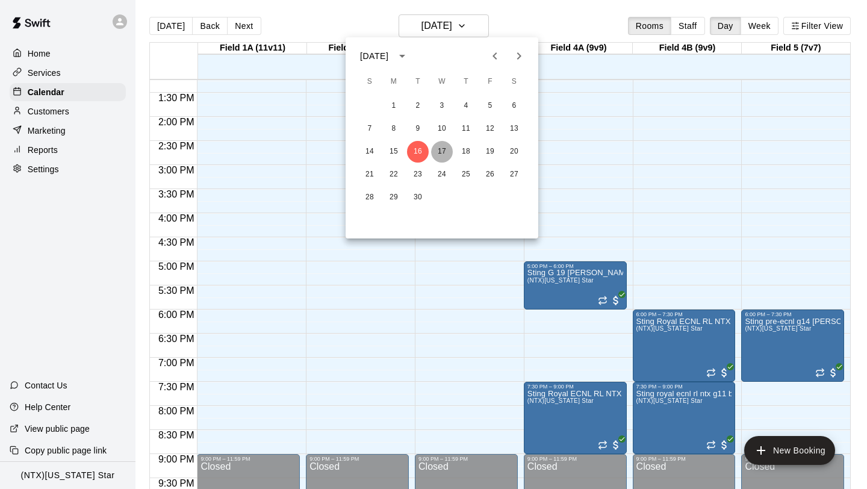
click at [439, 154] on button "17" at bounding box center [442, 152] width 22 height 22
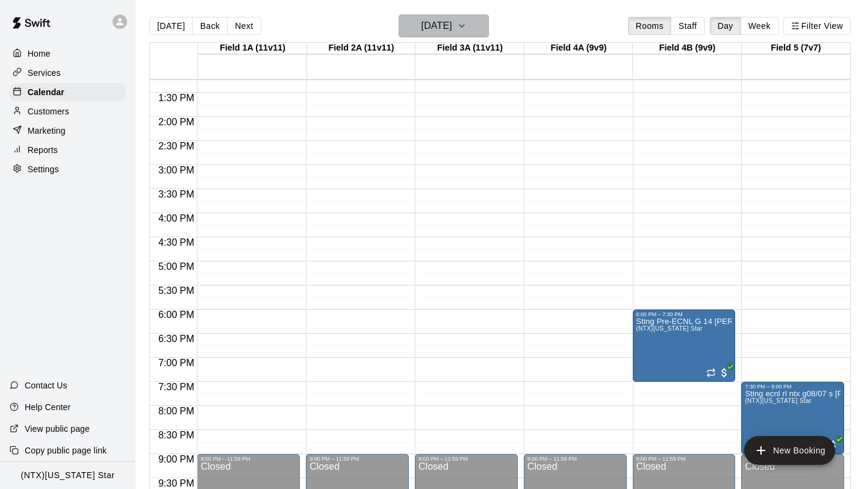
click at [467, 27] on icon "button" at bounding box center [462, 26] width 10 height 14
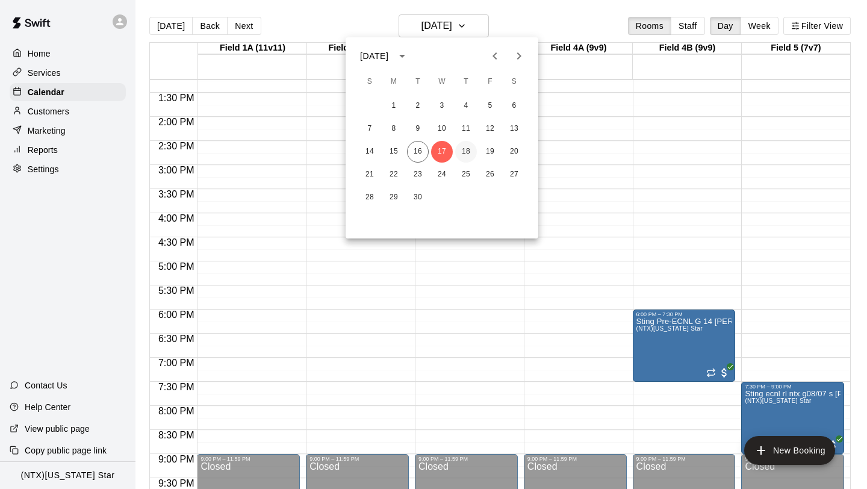
click at [470, 147] on button "18" at bounding box center [466, 152] width 22 height 22
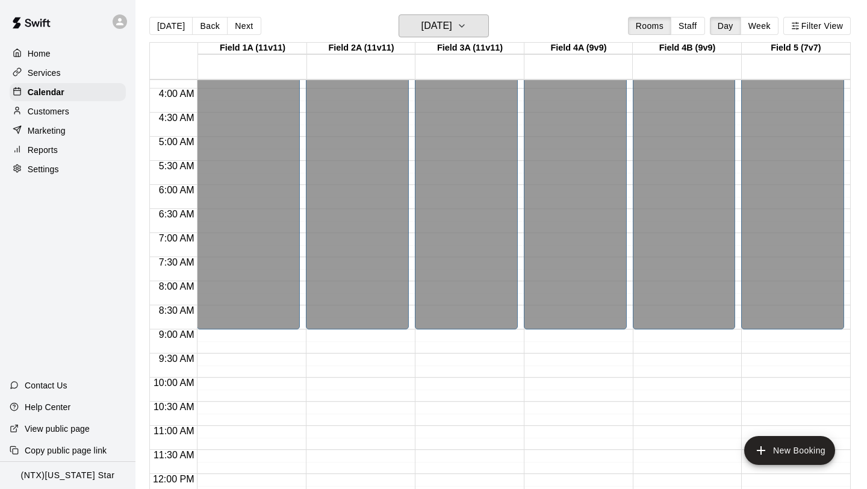
scroll to position [0, 0]
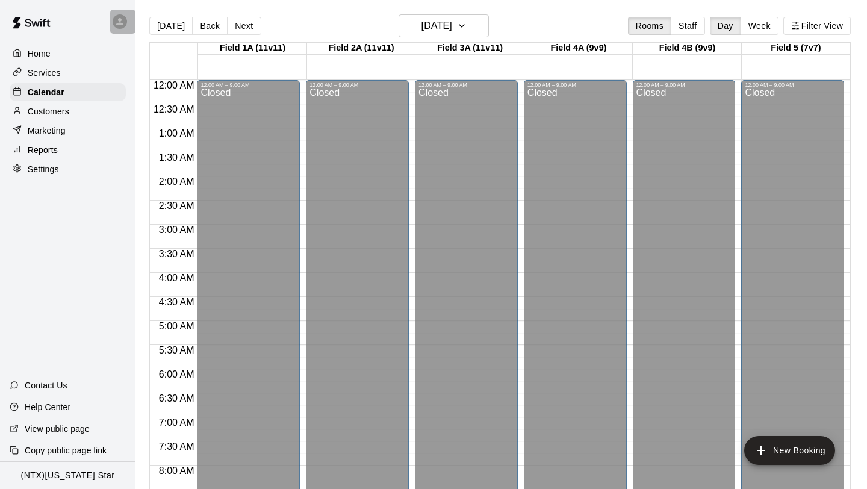
click at [119, 16] on icon at bounding box center [119, 21] width 11 height 11
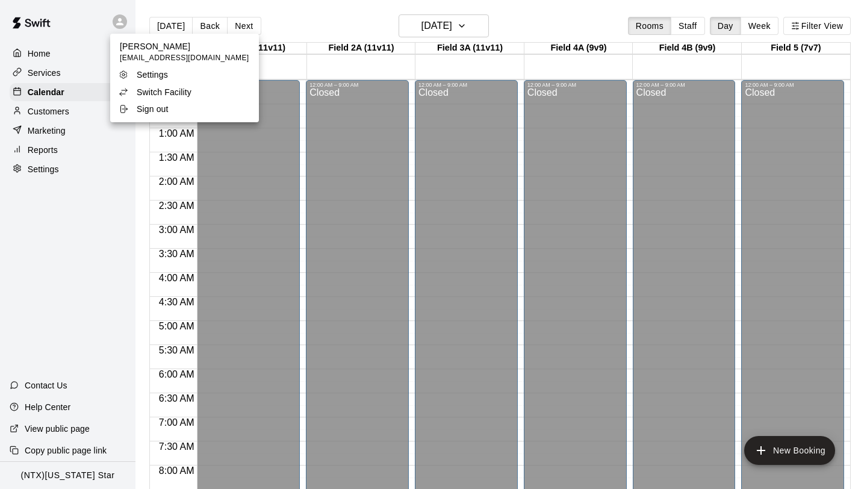
click at [46, 54] on div at bounding box center [433, 244] width 867 height 489
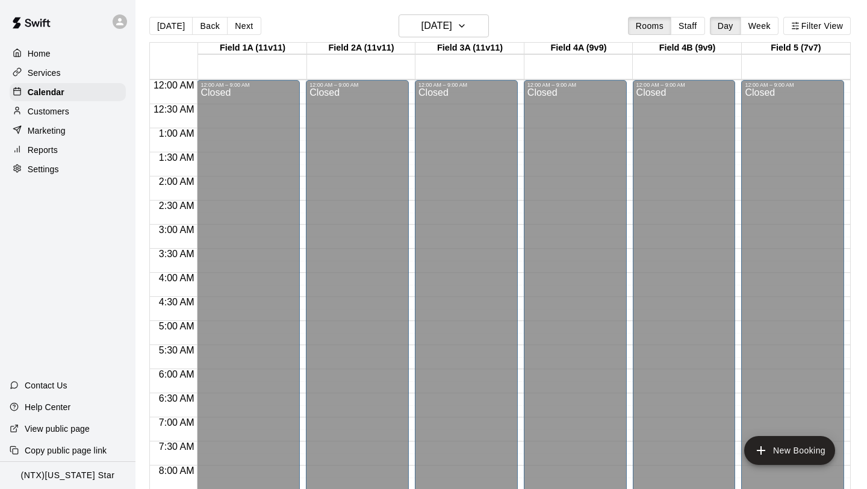
click at [46, 54] on p "Home" at bounding box center [39, 54] width 23 height 12
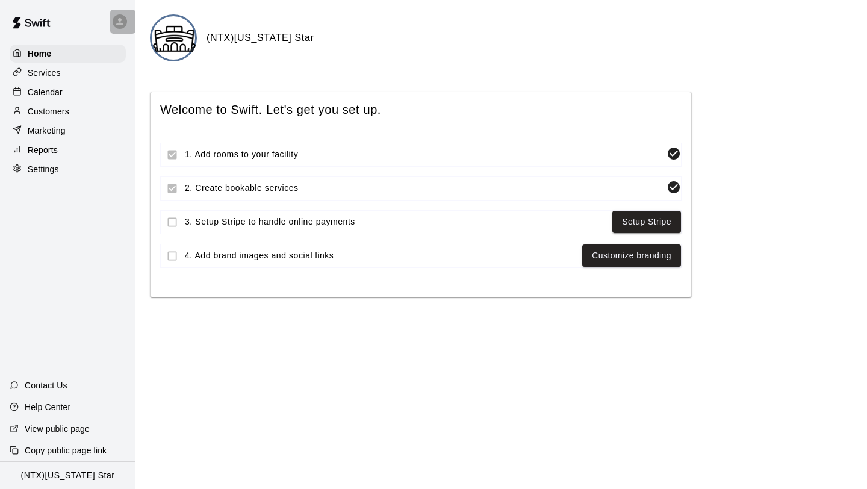
click at [119, 28] on div at bounding box center [120, 21] width 14 height 14
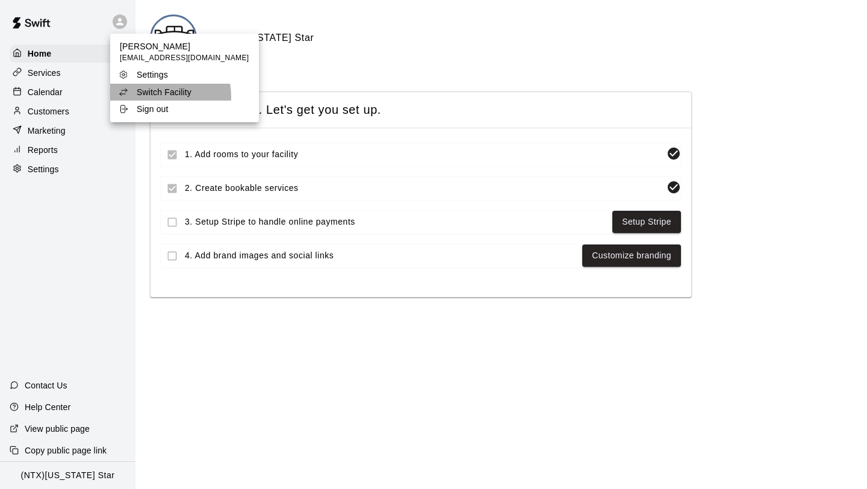
click at [150, 97] on p "Switch Facility" at bounding box center [164, 92] width 55 height 12
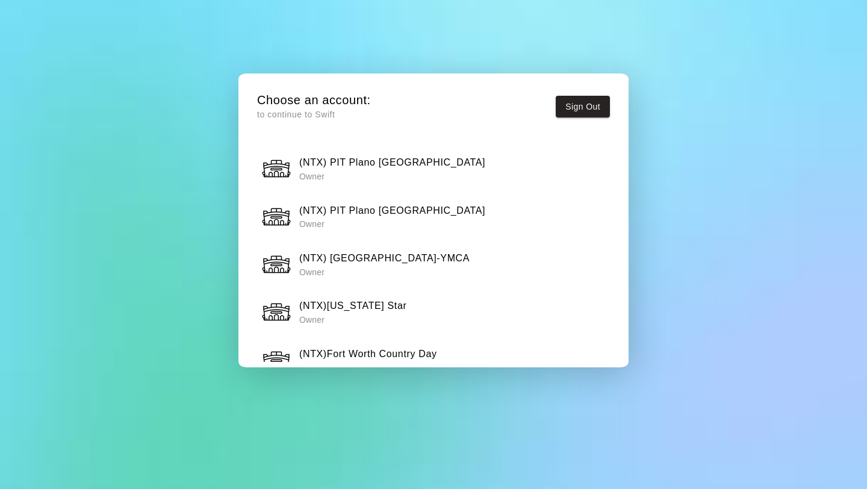
scroll to position [1002, 0]
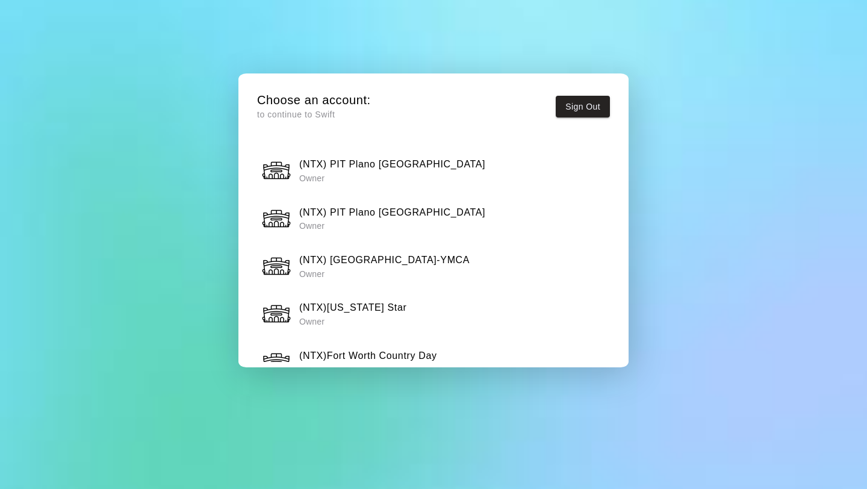
click at [408, 263] on h6 "(NTX) [GEOGRAPHIC_DATA]-YMCA" at bounding box center [384, 260] width 170 height 16
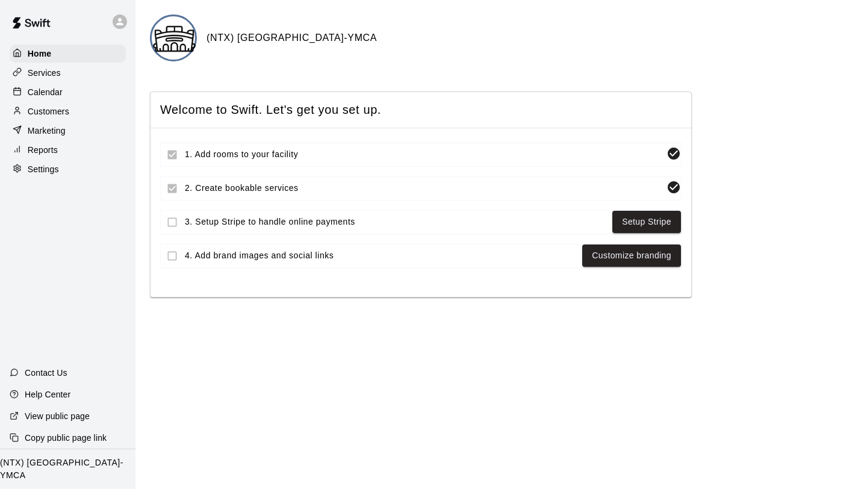
click at [38, 94] on p "Calendar" at bounding box center [45, 92] width 35 height 12
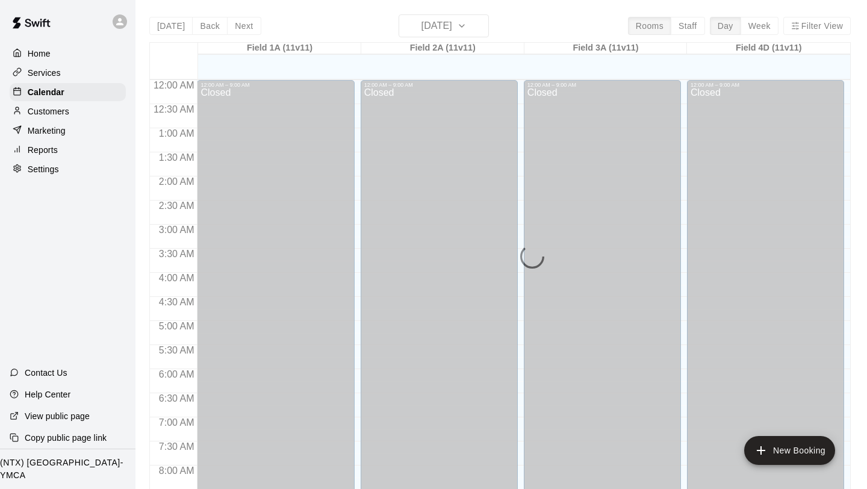
scroll to position [540, 0]
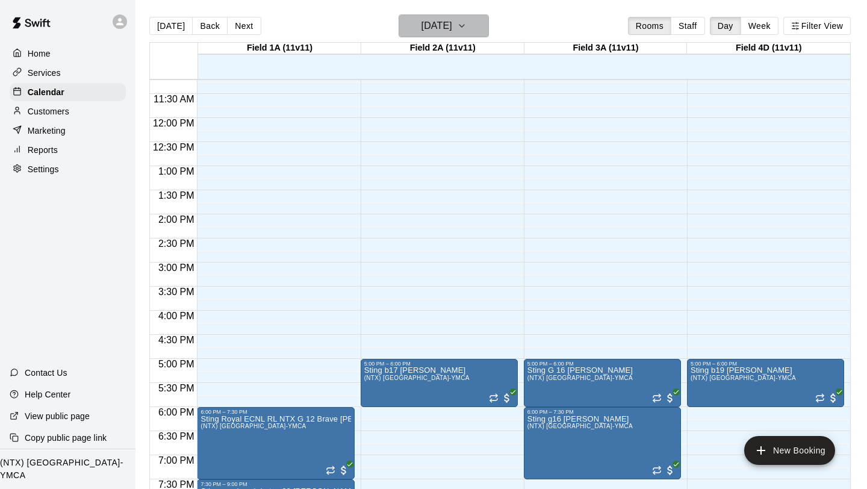
click at [467, 21] on icon "button" at bounding box center [462, 26] width 10 height 14
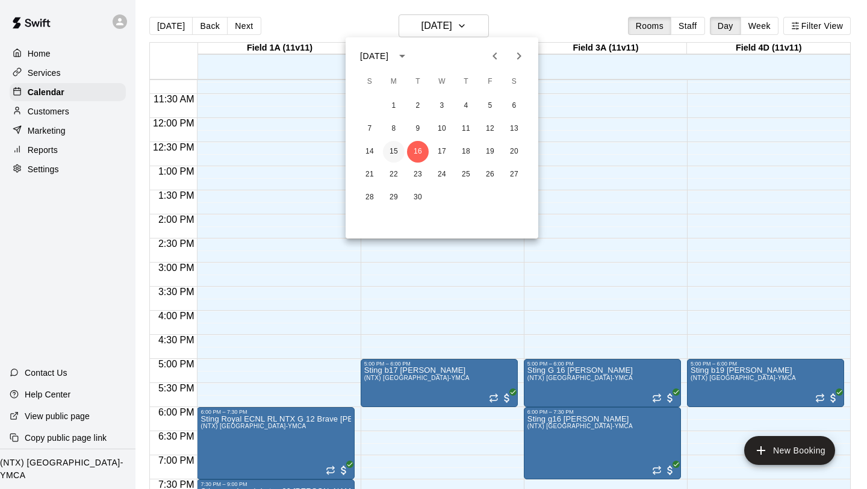
click at [388, 151] on button "15" at bounding box center [394, 152] width 22 height 22
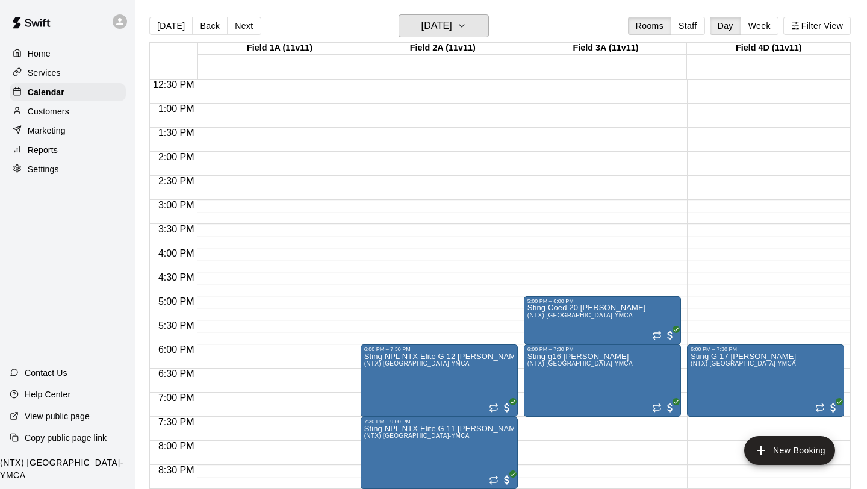
scroll to position [614, 0]
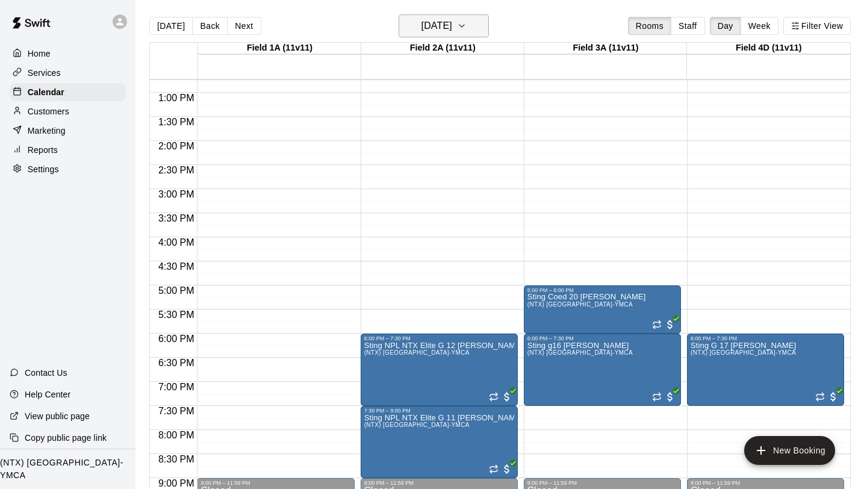
click at [467, 25] on icon "button" at bounding box center [462, 26] width 10 height 14
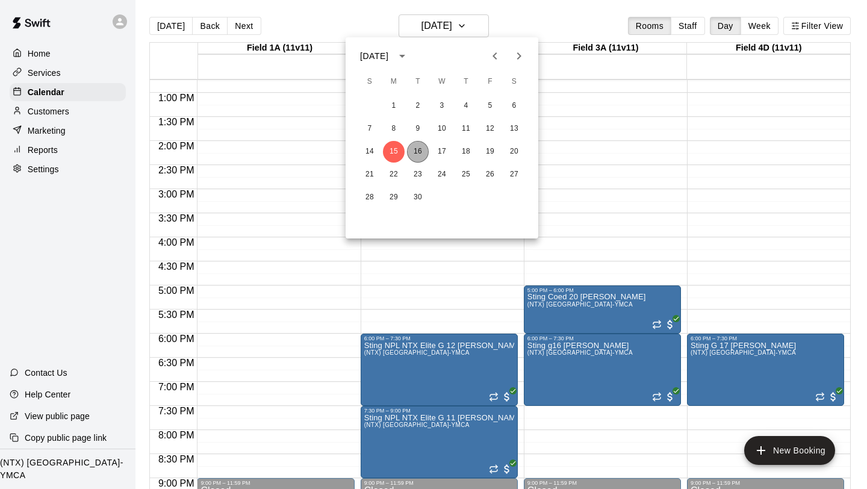
click at [419, 152] on button "16" at bounding box center [418, 152] width 22 height 22
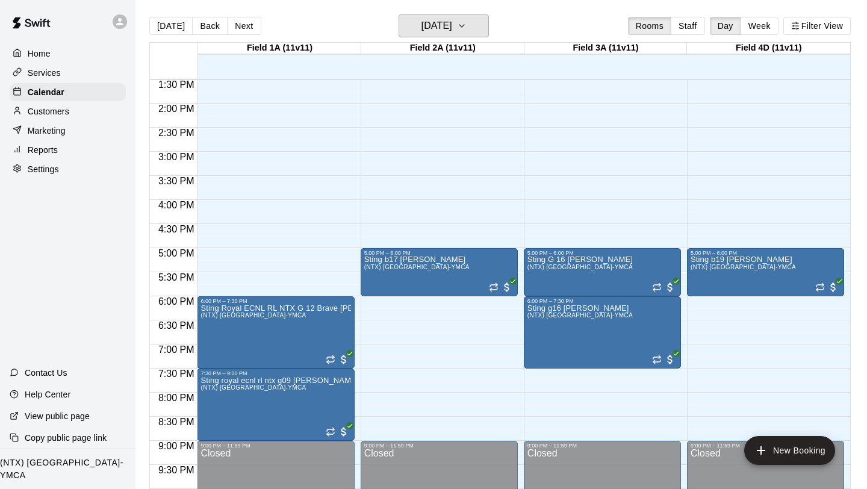
scroll to position [653, 0]
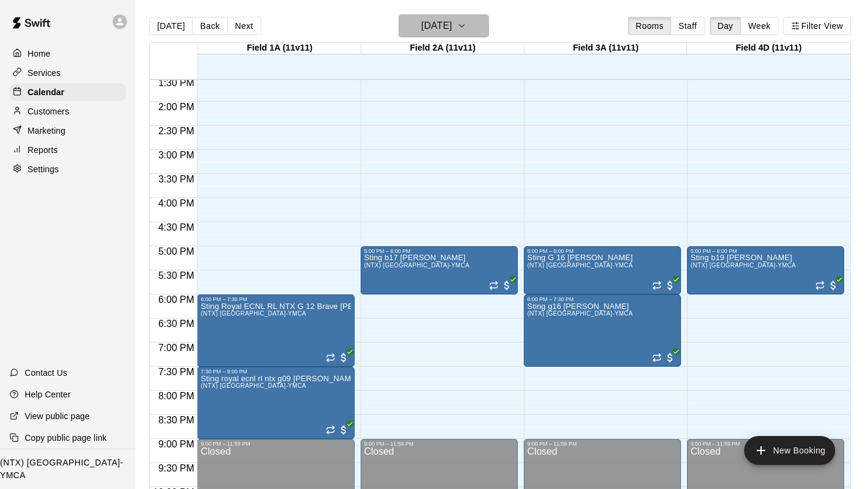
click at [464, 27] on icon "button" at bounding box center [462, 26] width 5 height 2
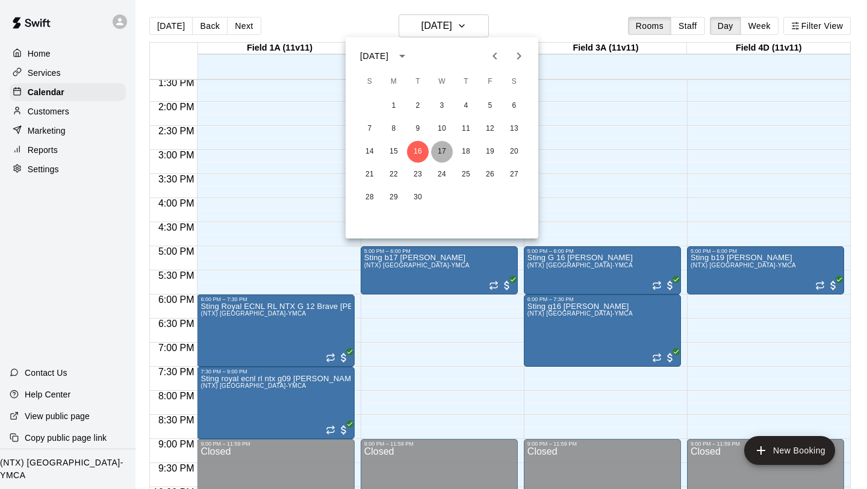
click at [446, 152] on button "17" at bounding box center [442, 152] width 22 height 22
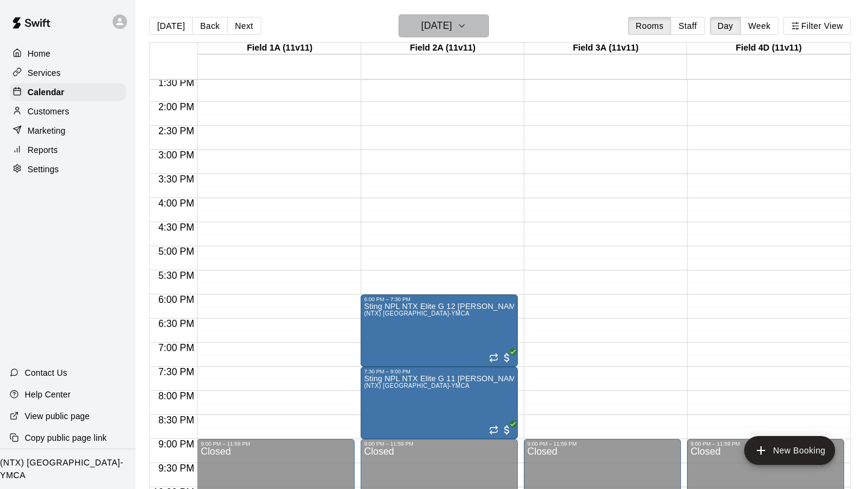
click at [467, 28] on icon "button" at bounding box center [462, 26] width 10 height 14
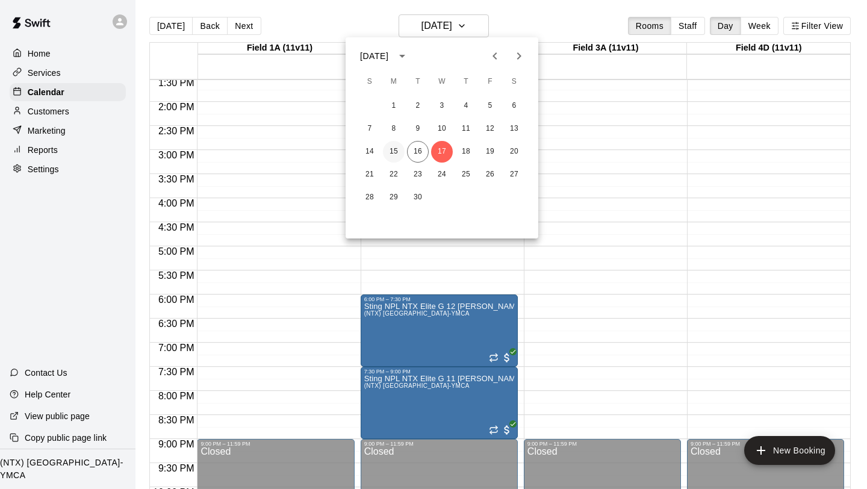
click at [398, 158] on button "15" at bounding box center [394, 152] width 22 height 22
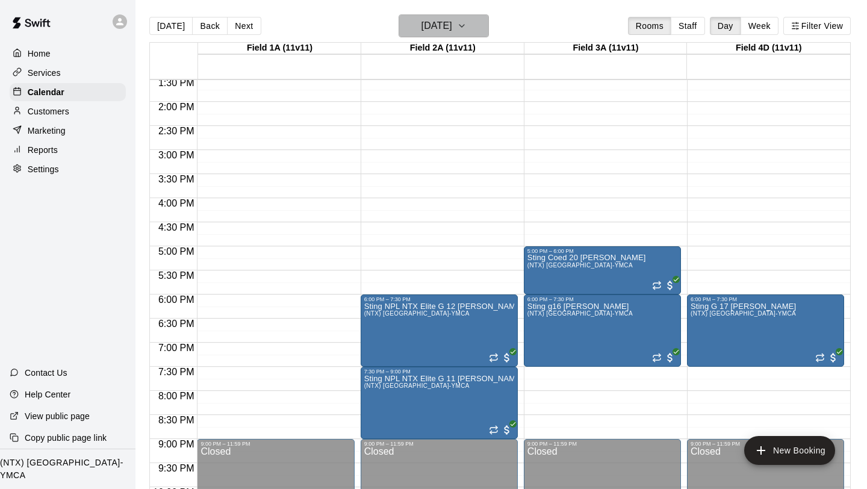
click at [467, 30] on icon "button" at bounding box center [462, 26] width 10 height 14
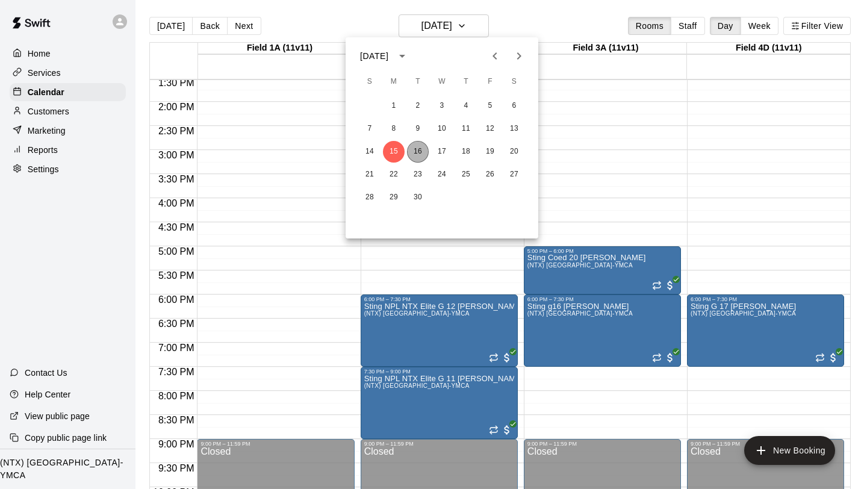
click at [423, 159] on button "16" at bounding box center [418, 152] width 22 height 22
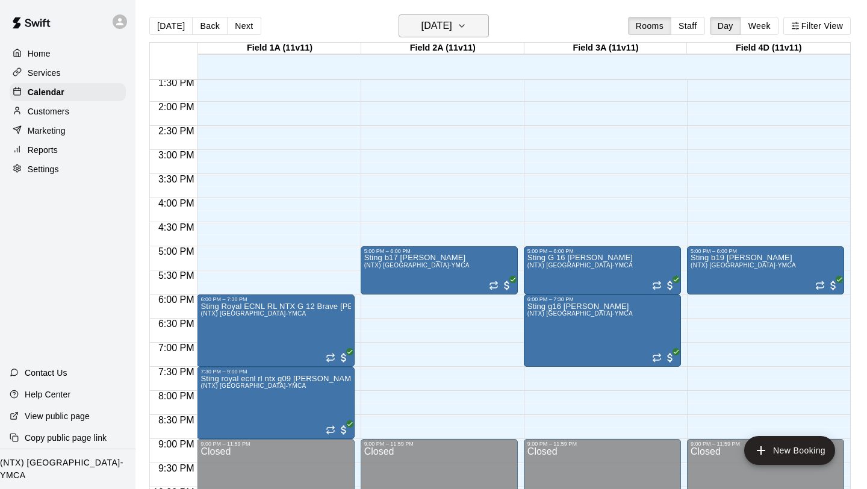
click at [467, 29] on icon "button" at bounding box center [462, 26] width 10 height 14
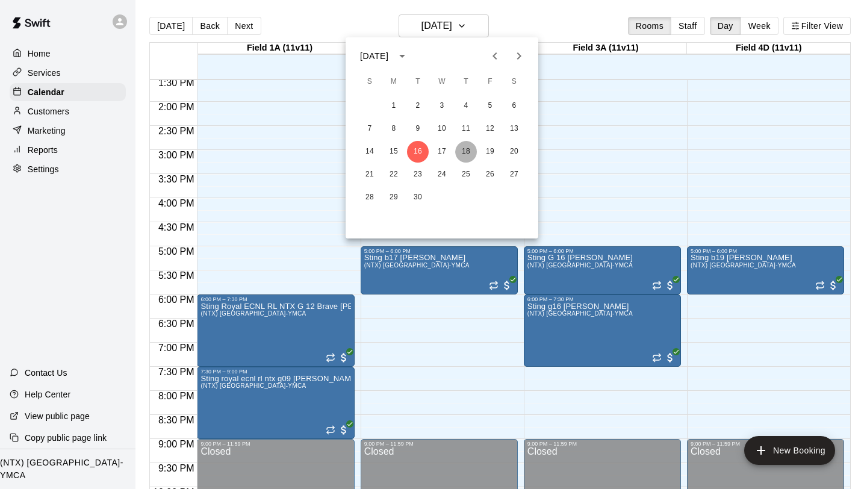
click at [472, 152] on button "18" at bounding box center [466, 152] width 22 height 22
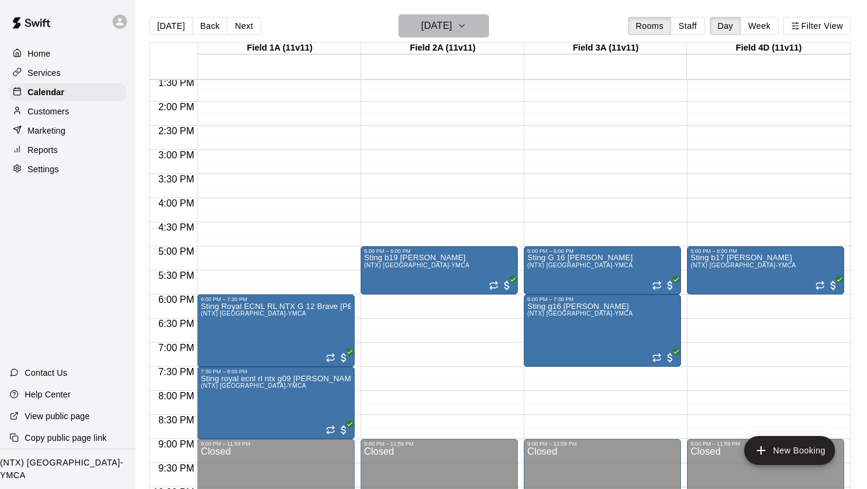
click at [467, 29] on icon "button" at bounding box center [462, 26] width 10 height 14
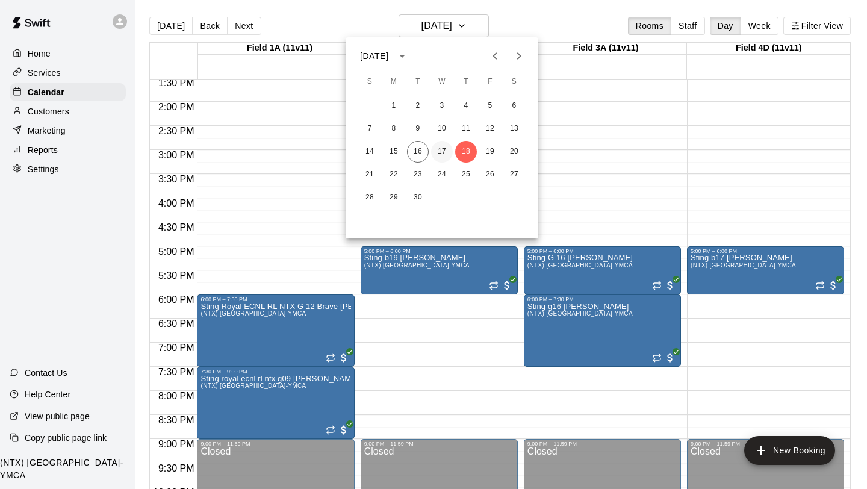
click at [446, 151] on button "17" at bounding box center [442, 152] width 22 height 22
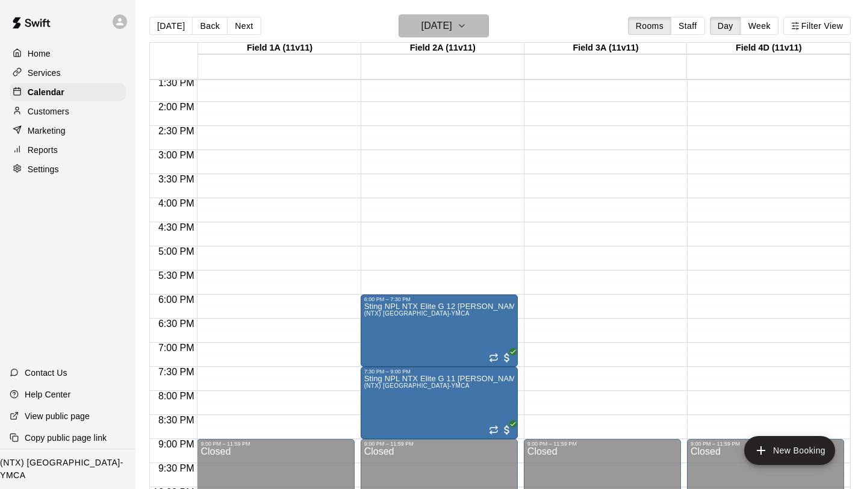
click at [467, 24] on icon "button" at bounding box center [462, 26] width 10 height 14
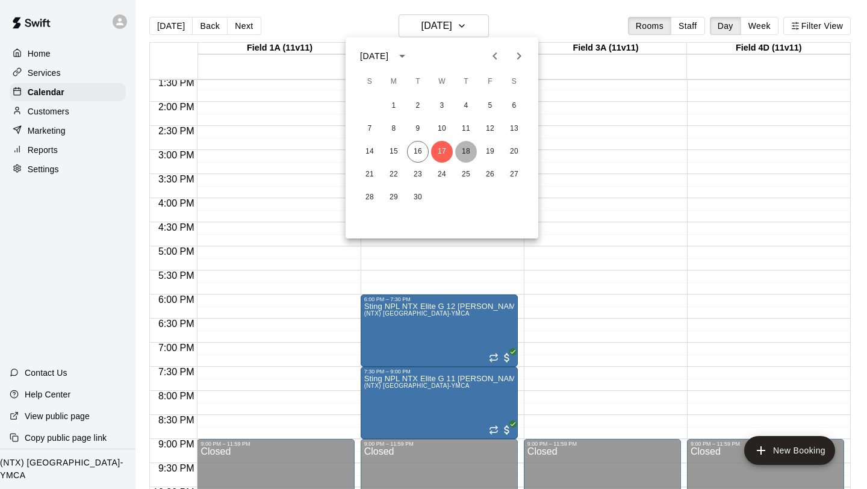
click at [465, 148] on button "18" at bounding box center [466, 152] width 22 height 22
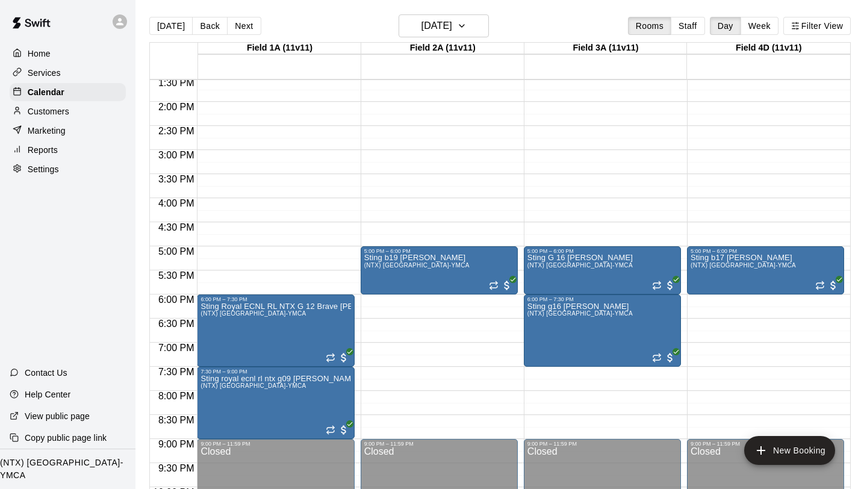
click at [122, 20] on icon at bounding box center [119, 21] width 11 height 11
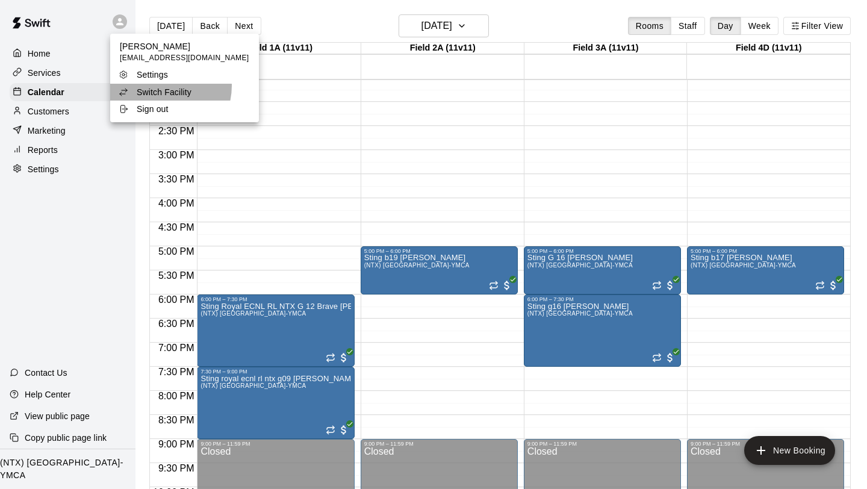
click at [160, 86] on p "Switch Facility" at bounding box center [164, 92] width 55 height 12
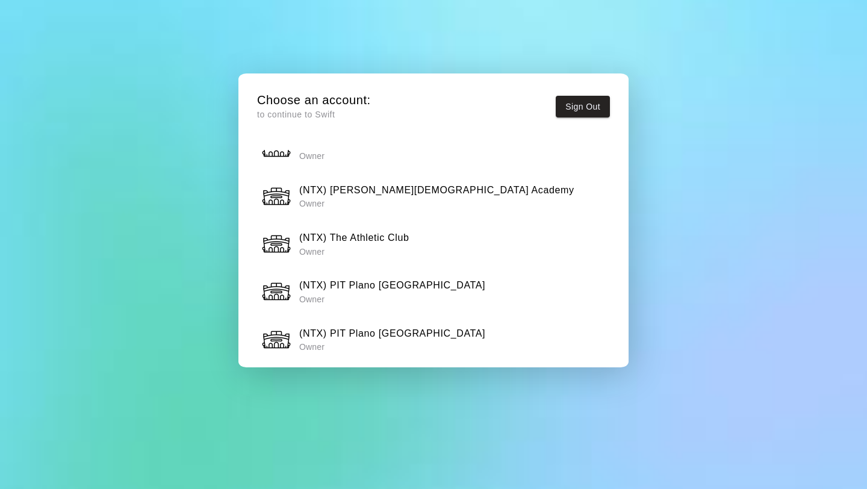
scroll to position [881, 0]
click at [387, 253] on p "Owner" at bounding box center [354, 251] width 110 height 12
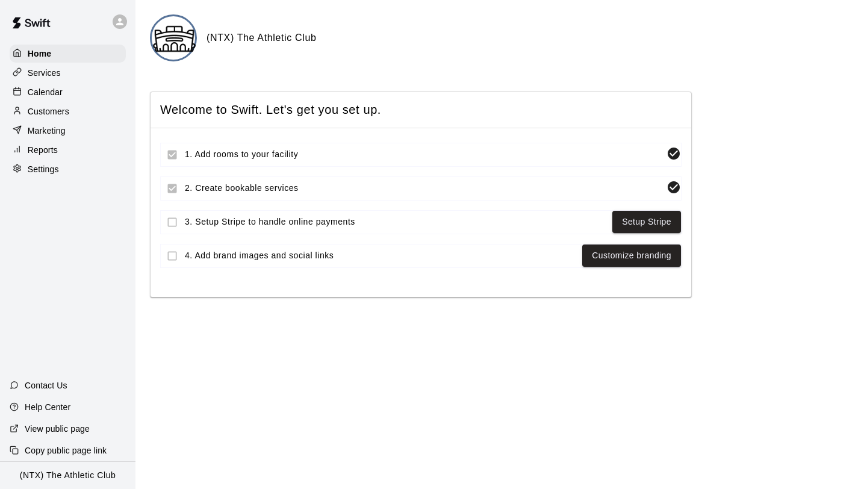
click at [55, 72] on p "Services" at bounding box center [44, 73] width 33 height 12
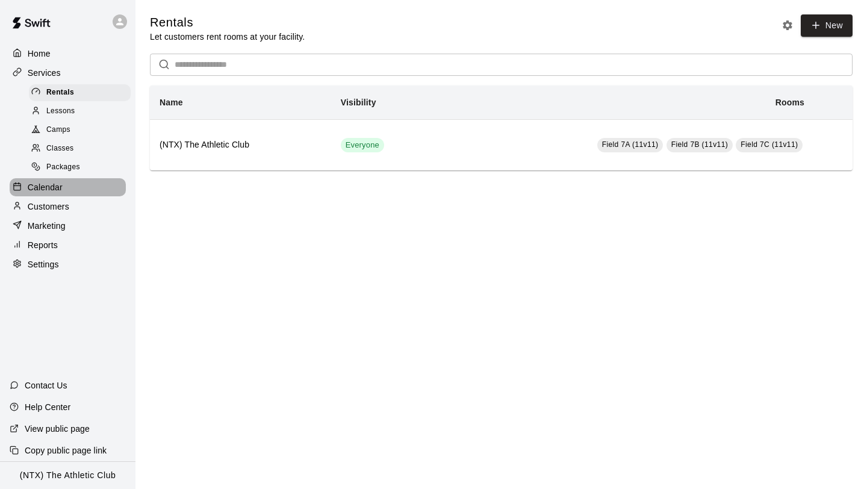
click at [60, 188] on p "Calendar" at bounding box center [45, 187] width 35 height 12
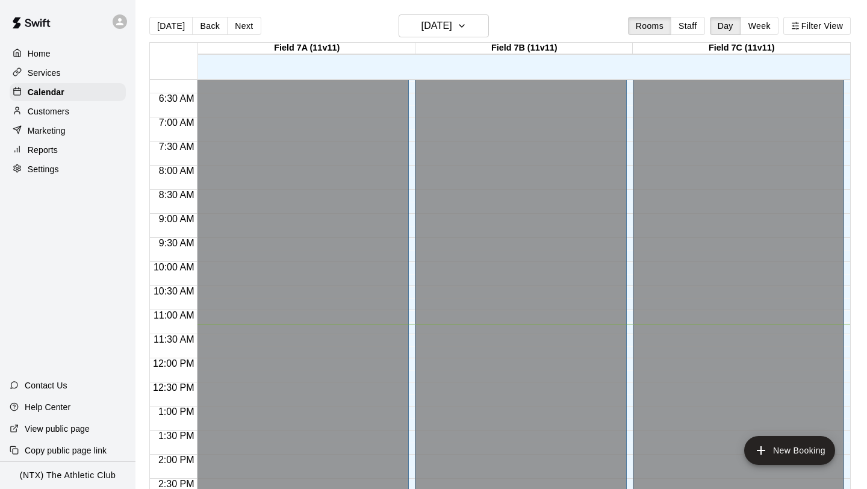
scroll to position [270, 0]
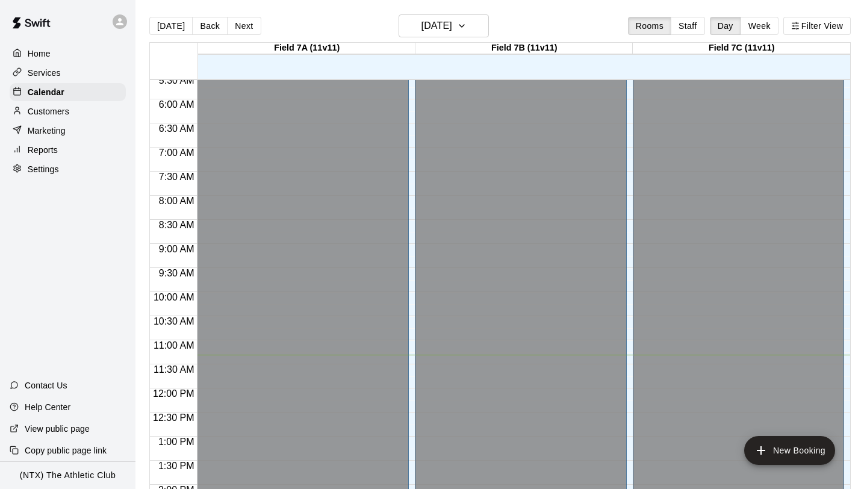
click at [116, 20] on icon at bounding box center [119, 21] width 11 height 11
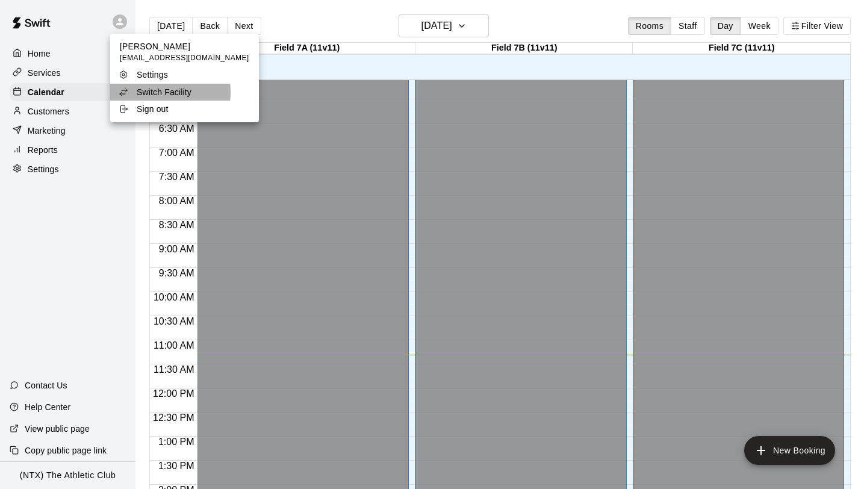
click at [157, 92] on p "Switch Facility" at bounding box center [164, 92] width 55 height 12
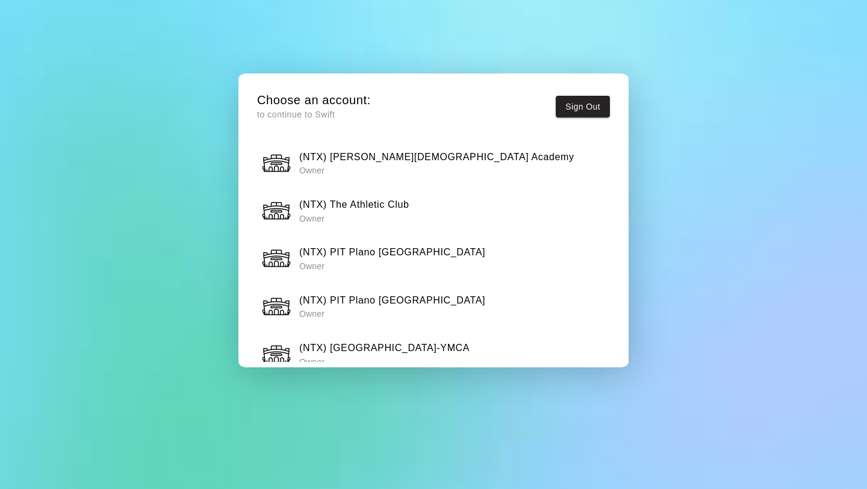
scroll to position [873, 0]
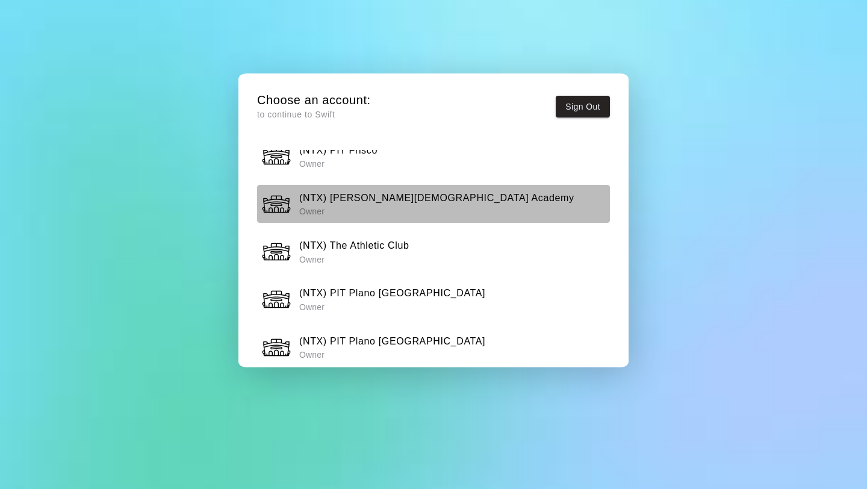
click at [388, 195] on h6 "(NTX) [PERSON_NAME][DEMOGRAPHIC_DATA] Academy" at bounding box center [436, 198] width 275 height 16
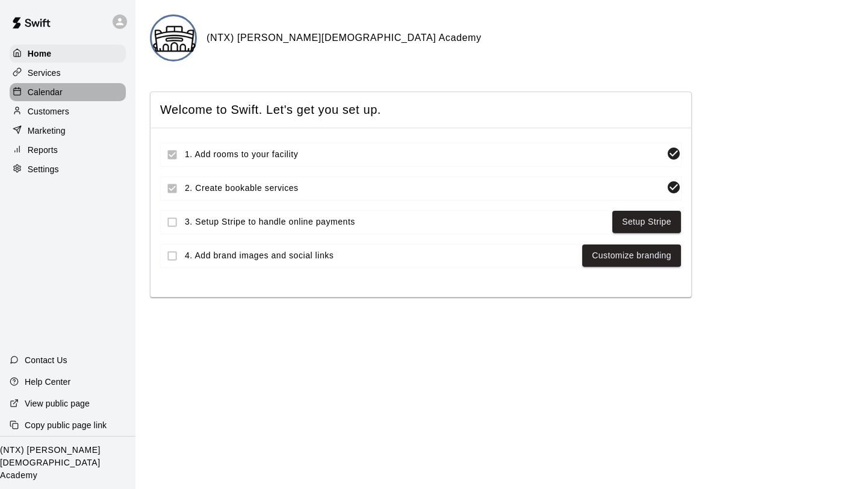
click at [51, 91] on p "Calendar" at bounding box center [45, 92] width 35 height 12
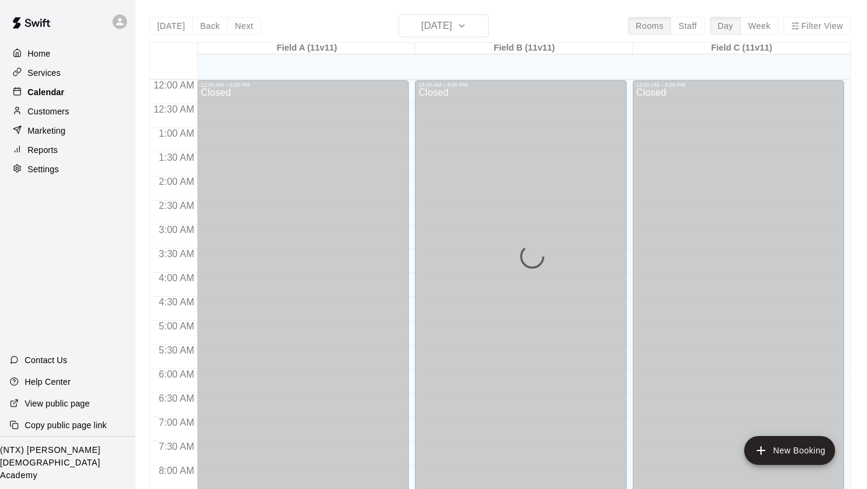
scroll to position [545, 0]
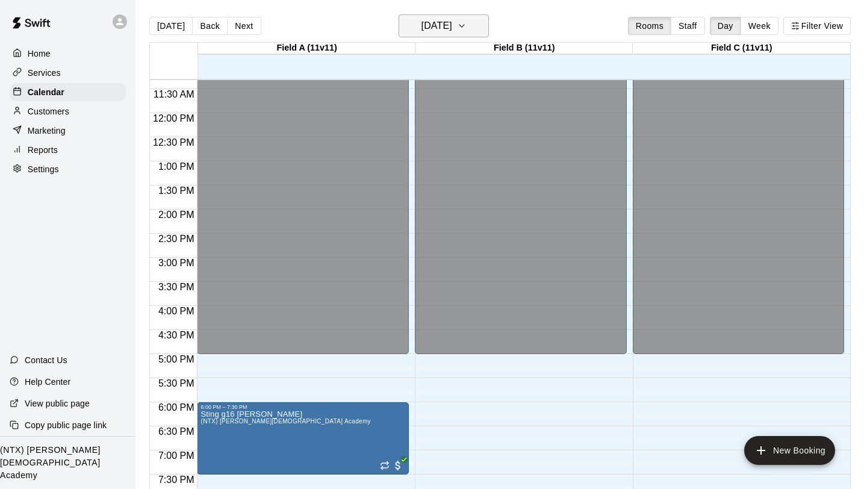
click at [467, 27] on icon "button" at bounding box center [462, 26] width 10 height 14
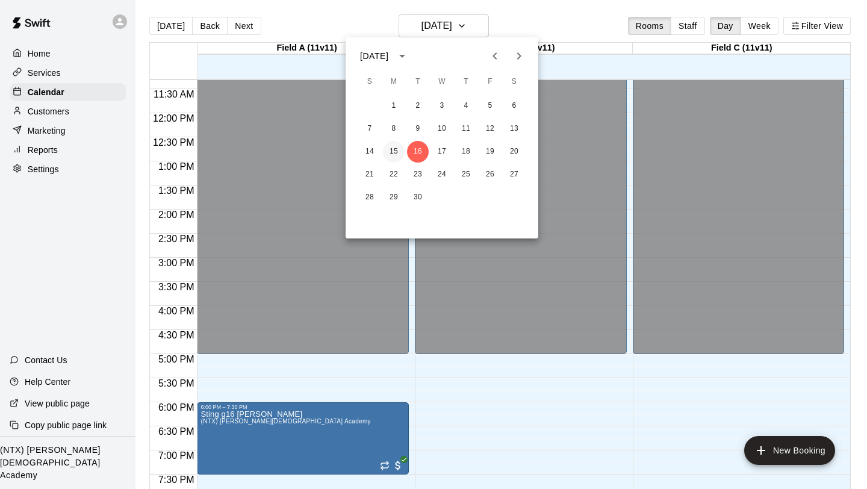
click at [394, 149] on button "15" at bounding box center [394, 152] width 22 height 22
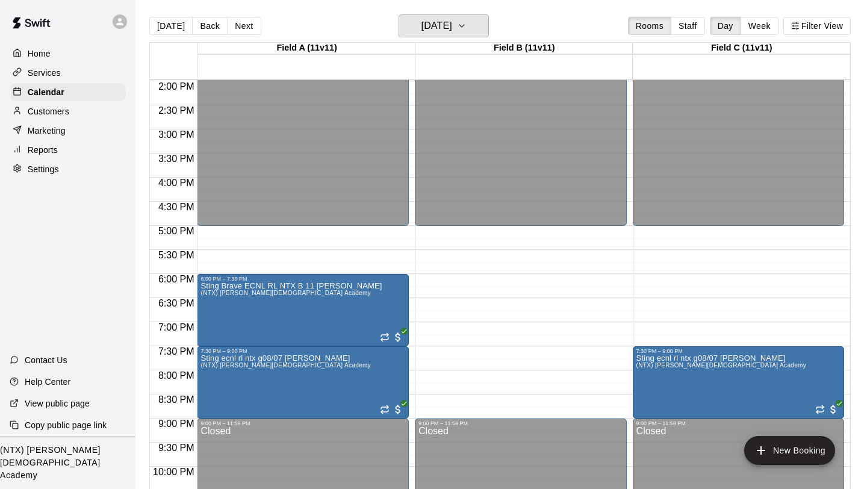
scroll to position [677, 0]
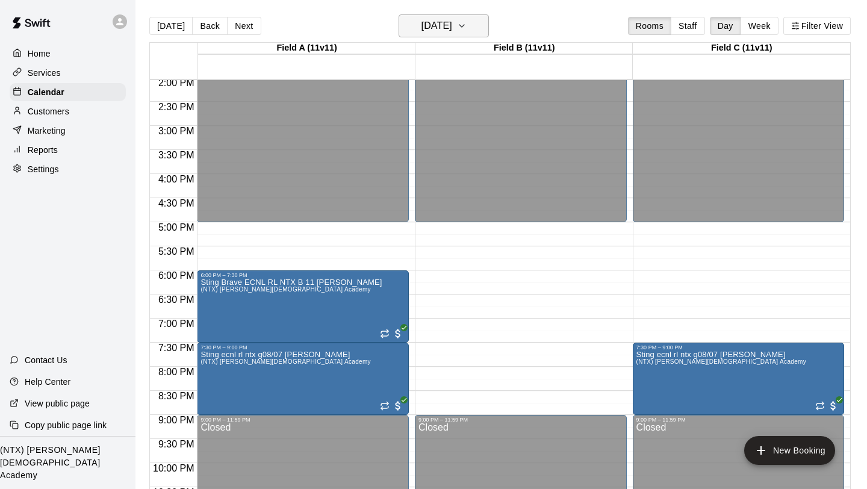
click at [467, 27] on icon "button" at bounding box center [462, 26] width 10 height 14
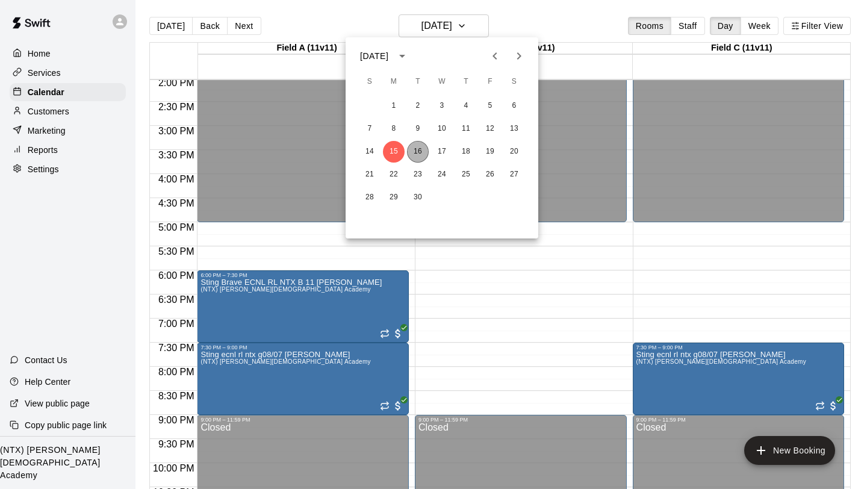
click at [420, 157] on button "16" at bounding box center [418, 152] width 22 height 22
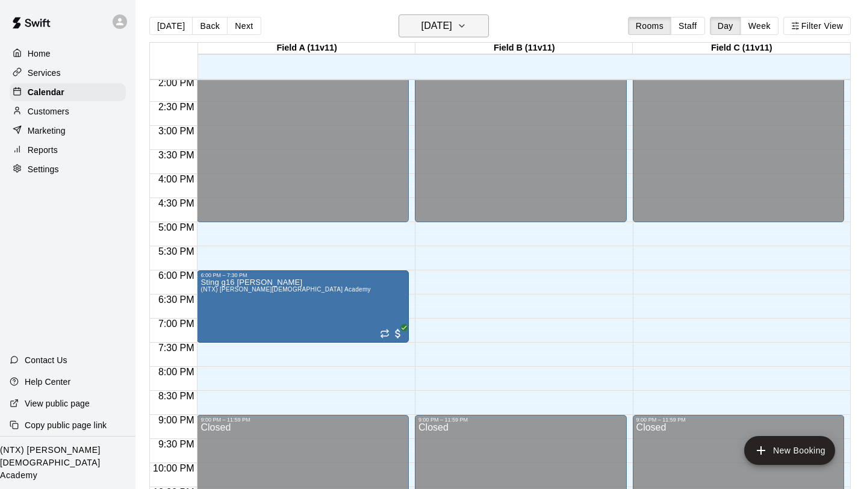
click at [467, 28] on icon "button" at bounding box center [462, 26] width 10 height 14
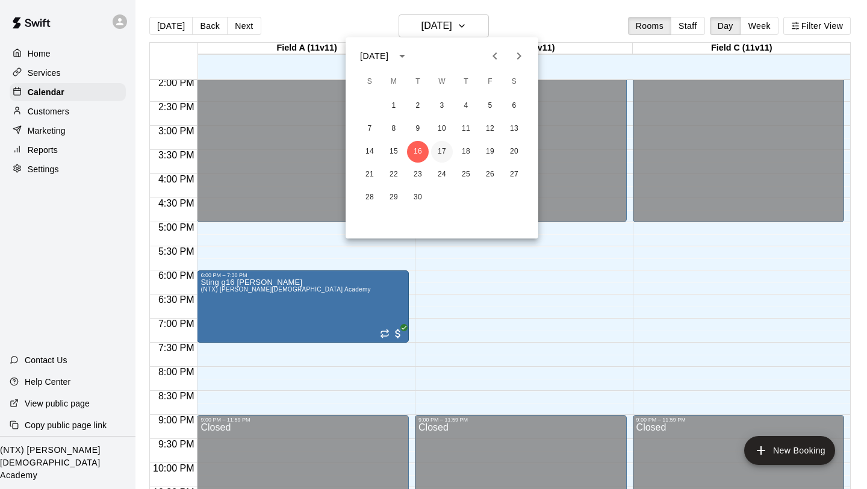
click at [448, 149] on button "17" at bounding box center [442, 152] width 22 height 22
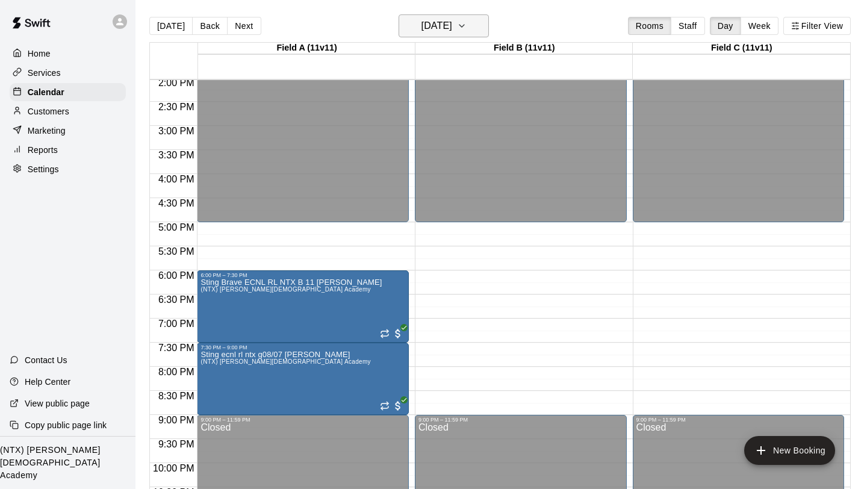
click at [467, 30] on icon "button" at bounding box center [462, 26] width 10 height 14
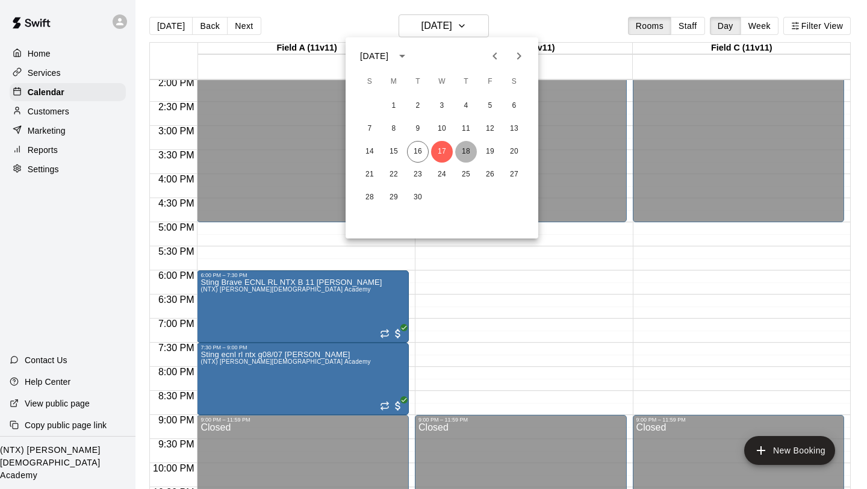
click at [465, 149] on button "18" at bounding box center [466, 152] width 22 height 22
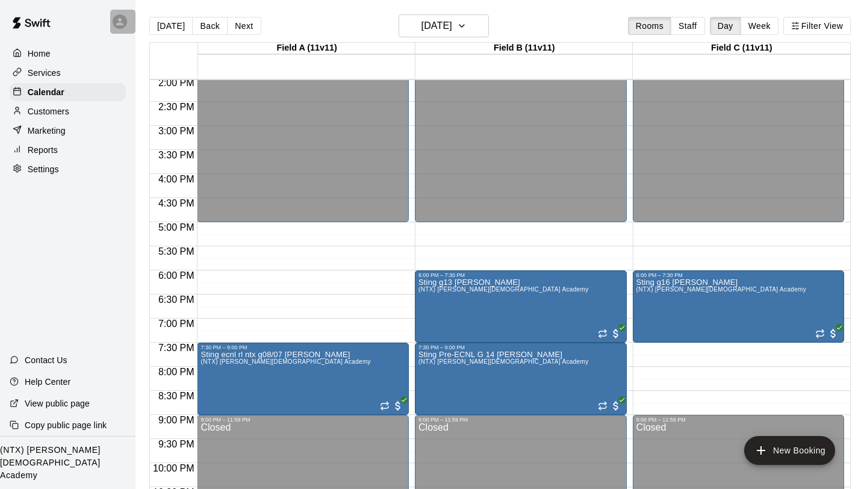
click at [118, 21] on icon at bounding box center [119, 21] width 11 height 11
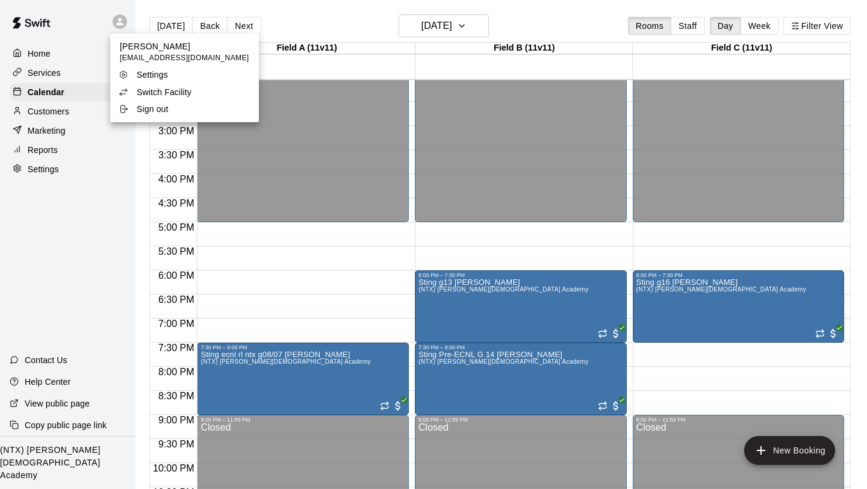
click at [167, 95] on p "Switch Facility" at bounding box center [164, 92] width 55 height 12
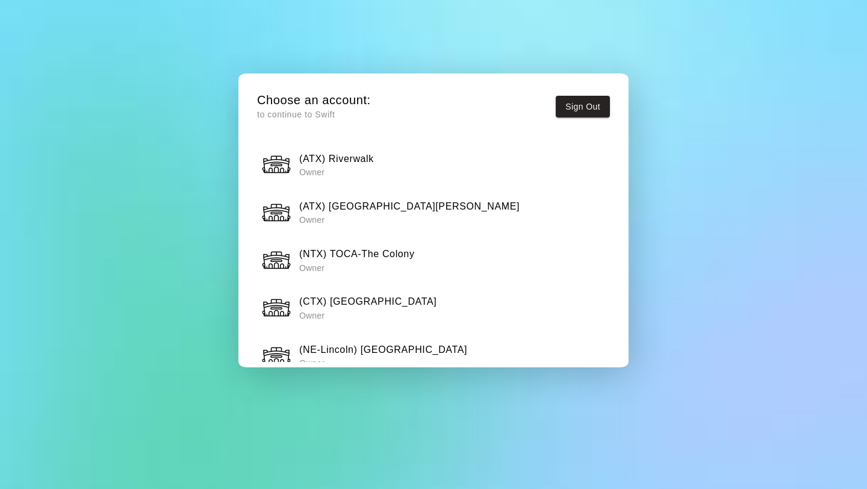
scroll to position [119, 0]
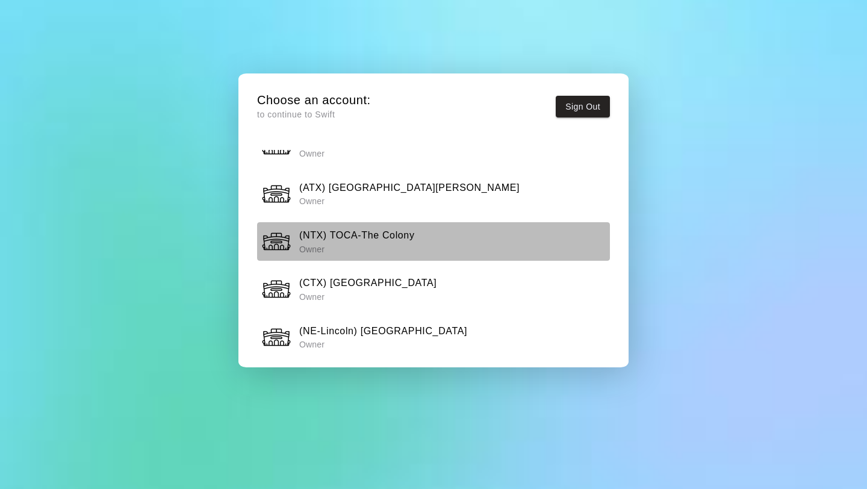
click at [451, 232] on div "(NTX) TOCA-The Colony Owner" at bounding box center [433, 241] width 345 height 30
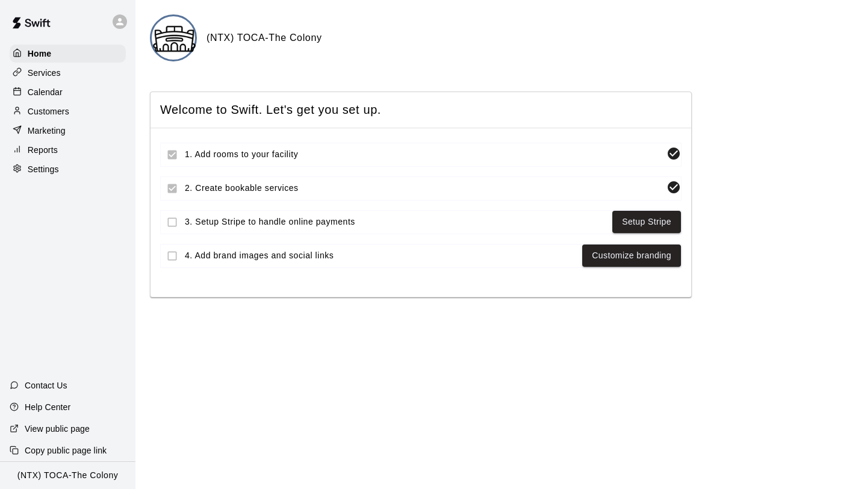
click at [42, 93] on p "Calendar" at bounding box center [45, 92] width 35 height 12
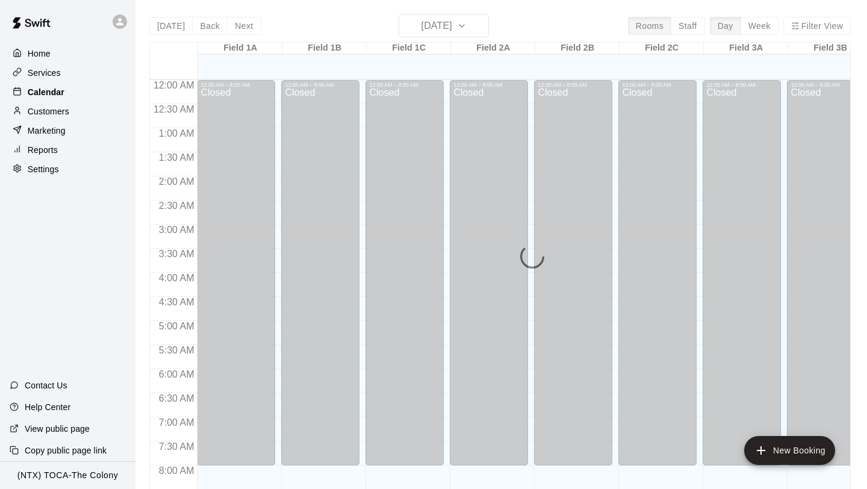
scroll to position [547, 0]
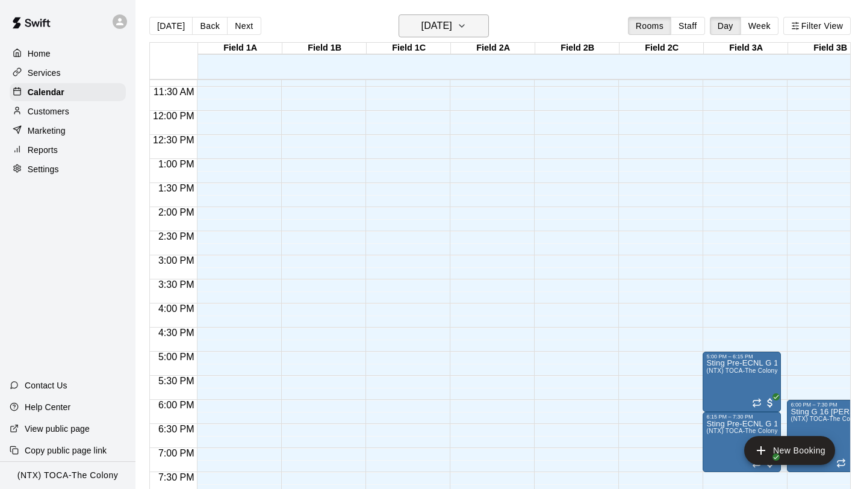
click at [467, 22] on icon "button" at bounding box center [462, 26] width 10 height 14
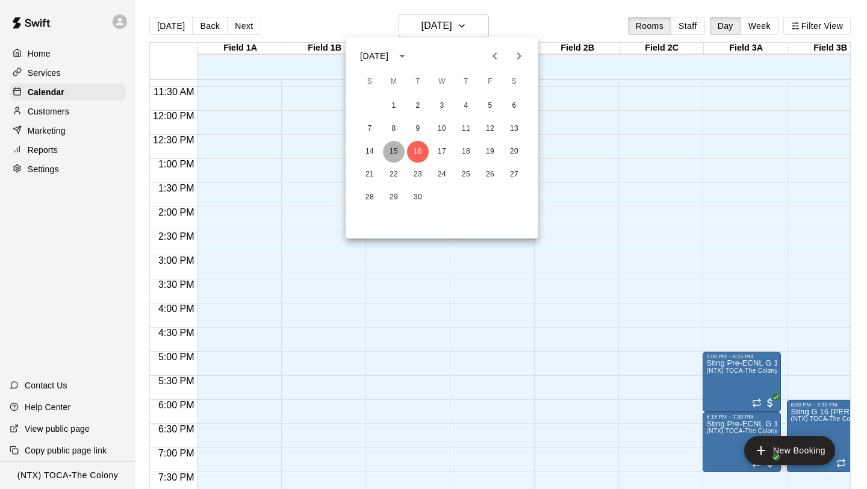
click at [394, 152] on button "15" at bounding box center [394, 152] width 22 height 22
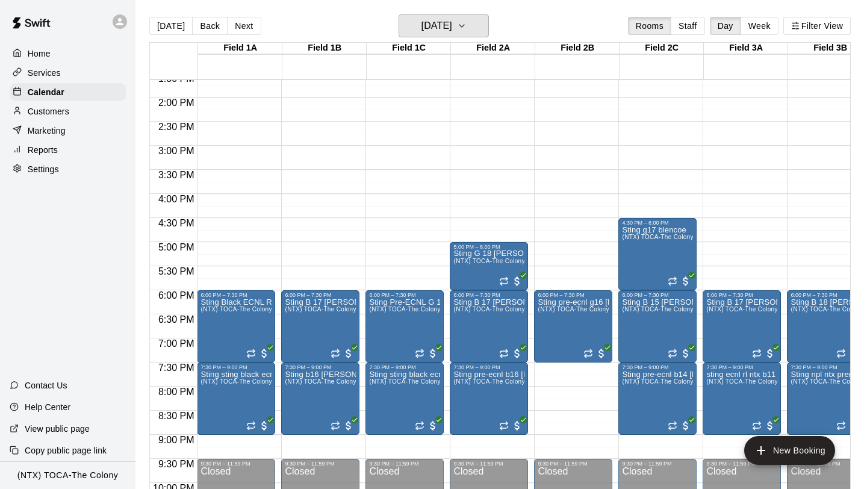
scroll to position [656, 0]
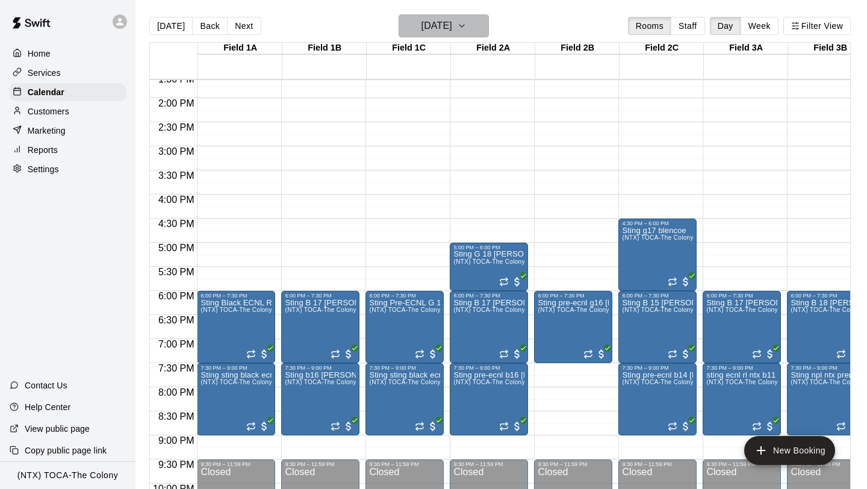
click at [467, 32] on icon "button" at bounding box center [462, 26] width 10 height 14
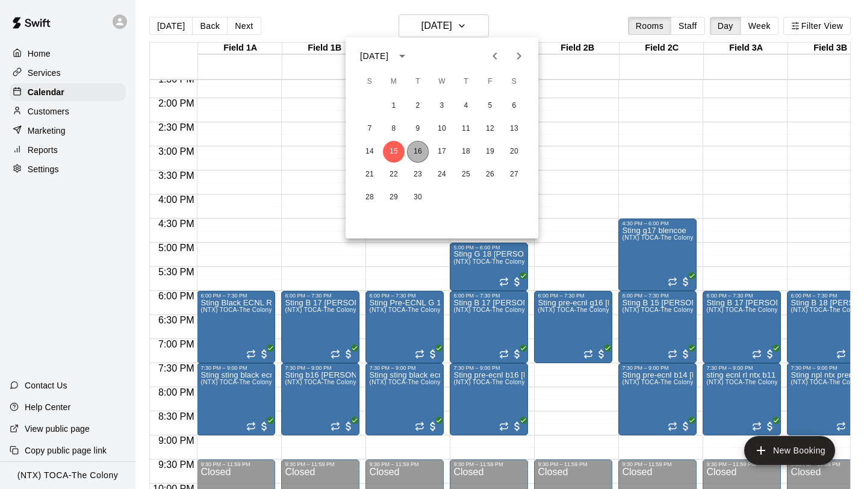
click at [423, 150] on button "16" at bounding box center [418, 152] width 22 height 22
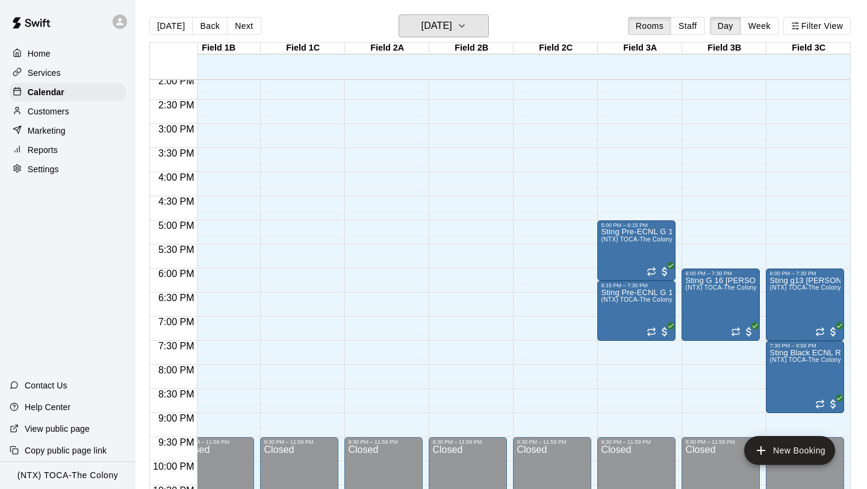
scroll to position [658, 106]
